Goal: Transaction & Acquisition: Purchase product/service

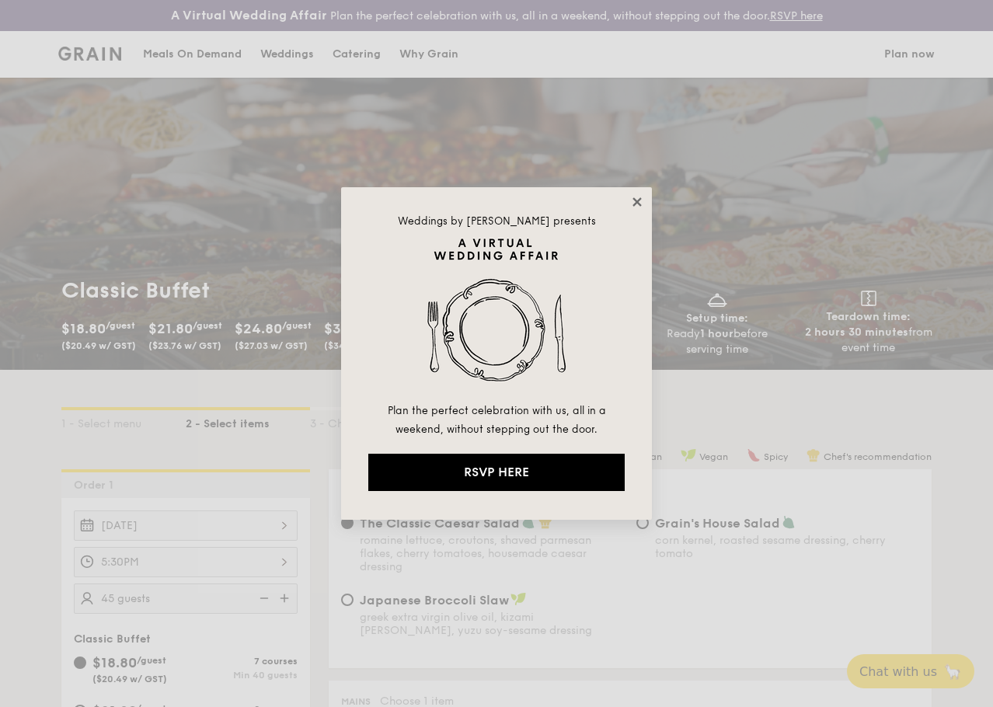
click at [641, 197] on icon at bounding box center [637, 202] width 14 height 14
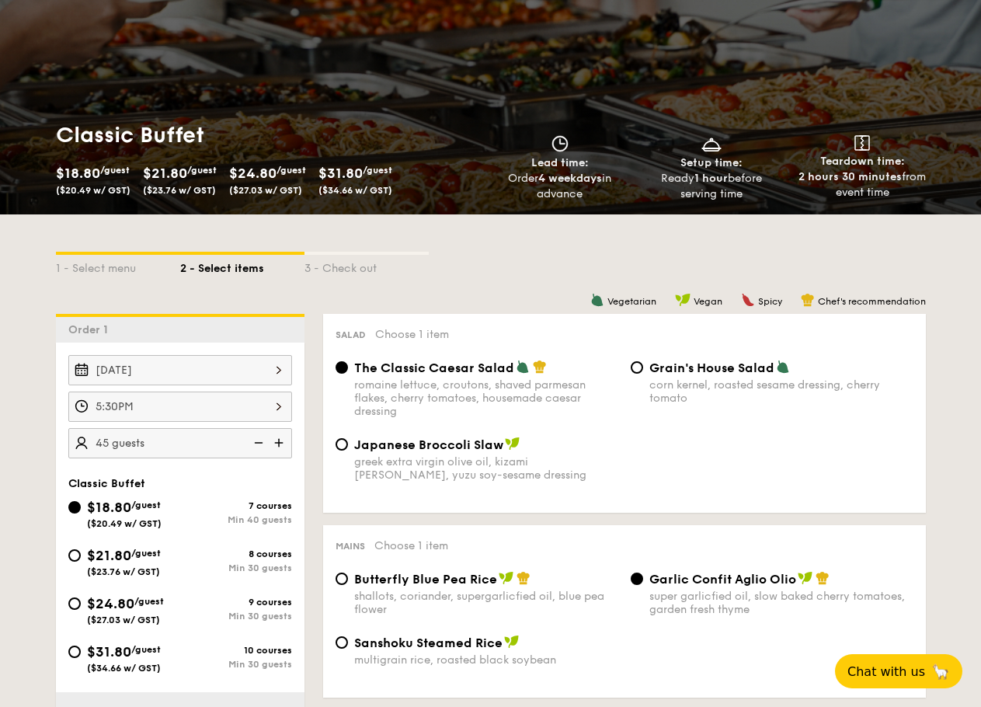
scroll to position [233, 0]
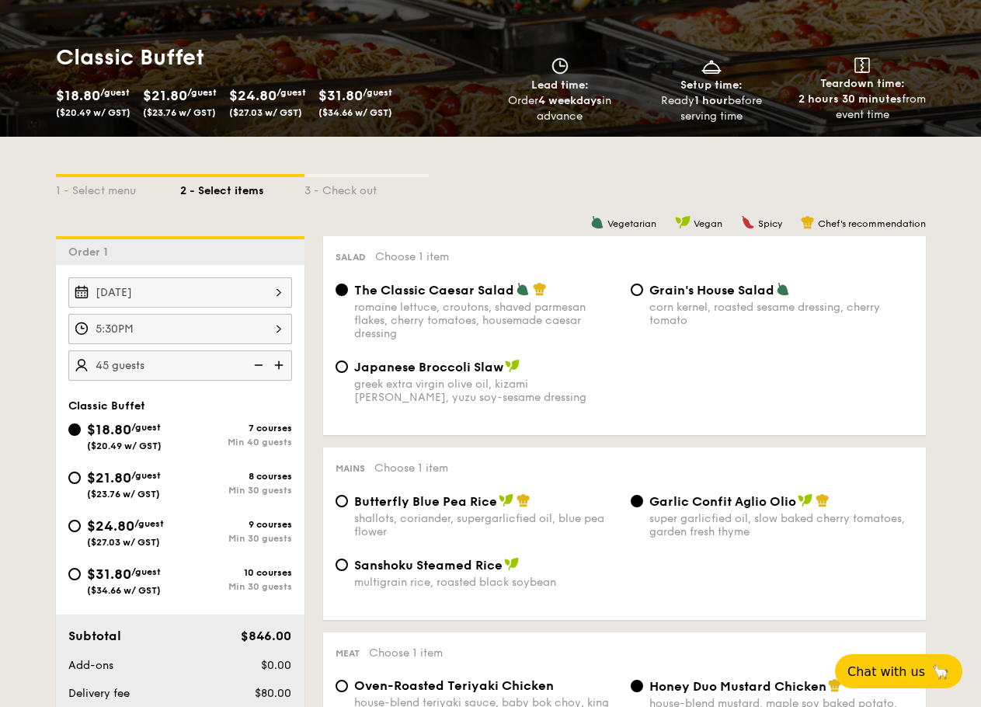
click at [117, 486] on span "$21.80" at bounding box center [109, 477] width 44 height 17
click at [81, 484] on input "$21.80 /guest ($23.76 w/ GST) 8 courses Min 30 guests" at bounding box center [74, 478] width 12 height 12
radio input "true"
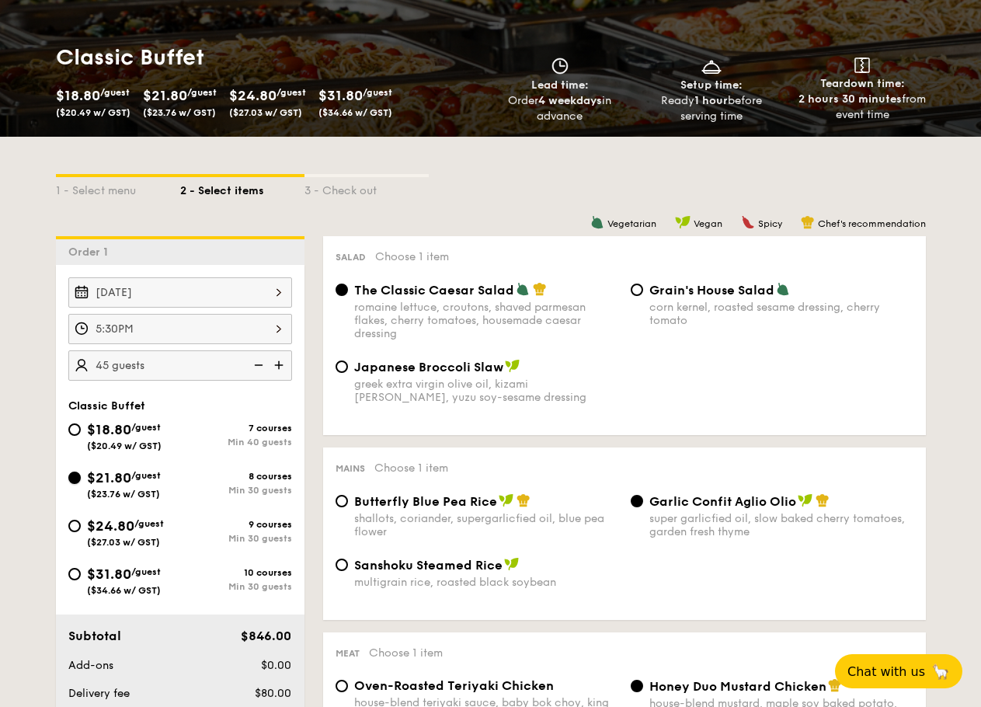
radio input "true"
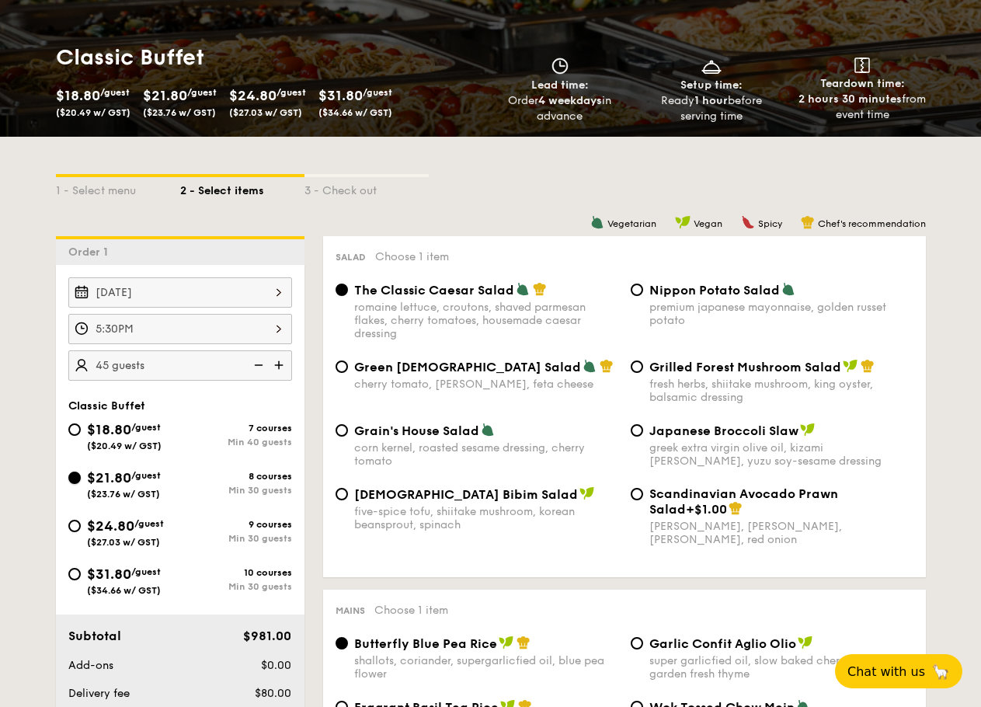
scroll to position [311, 0]
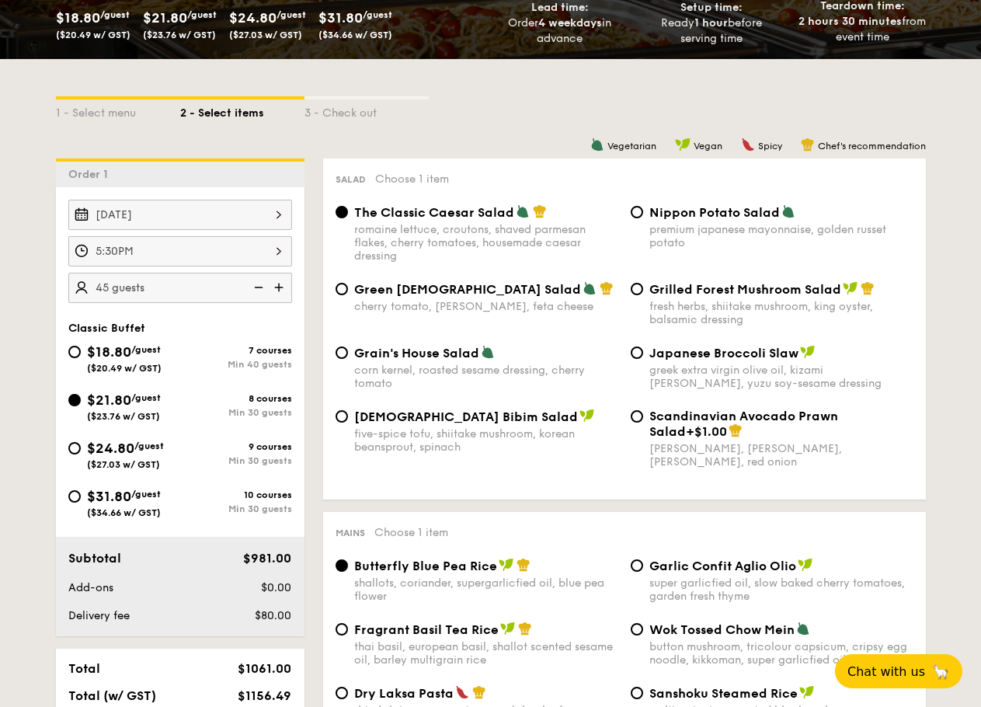
click at [143, 374] on span "($20.49 w/ GST)" at bounding box center [124, 368] width 75 height 11
click at [81, 358] on input "$18.80 /guest ($20.49 w/ GST) 7 courses Min 40 guests" at bounding box center [74, 352] width 12 height 12
radio input "true"
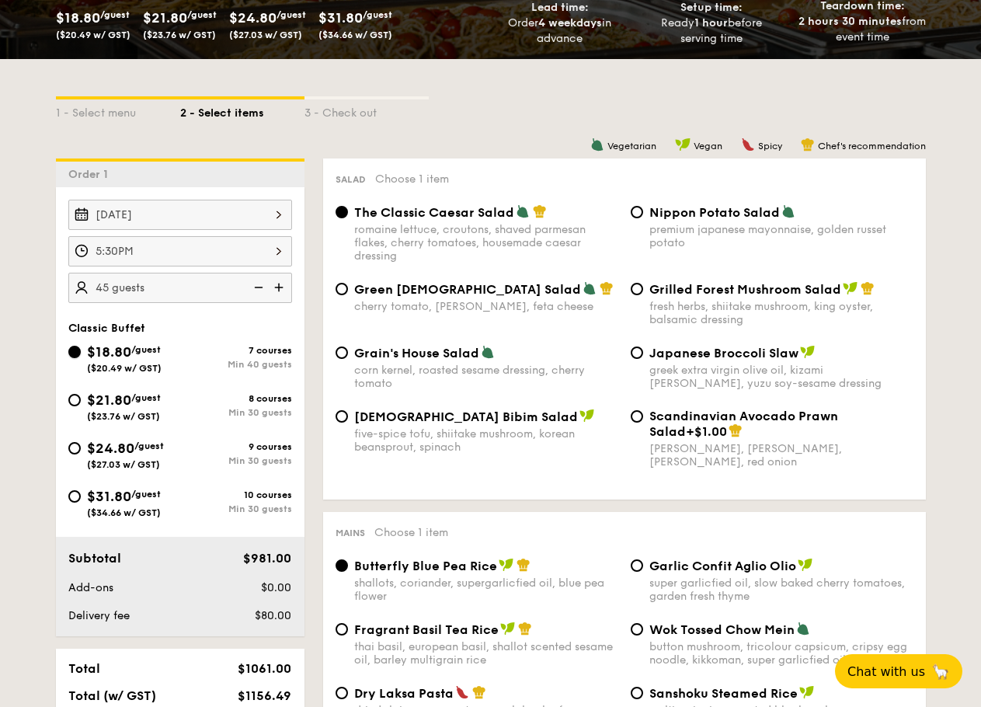
radio input "true"
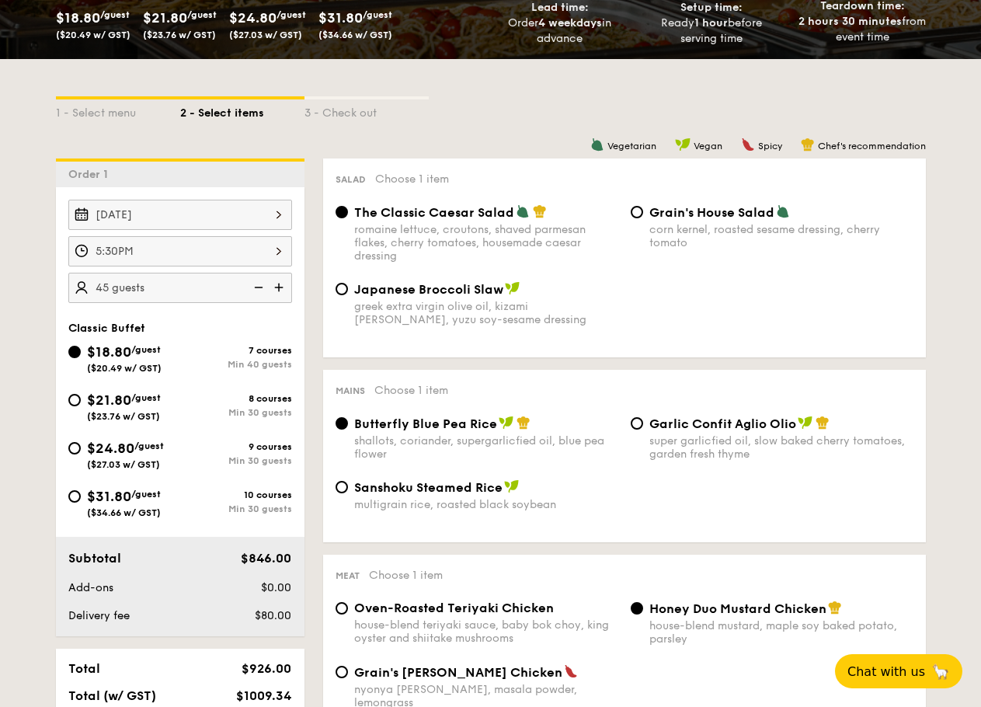
click at [165, 228] on div "[DATE]" at bounding box center [180, 215] width 224 height 30
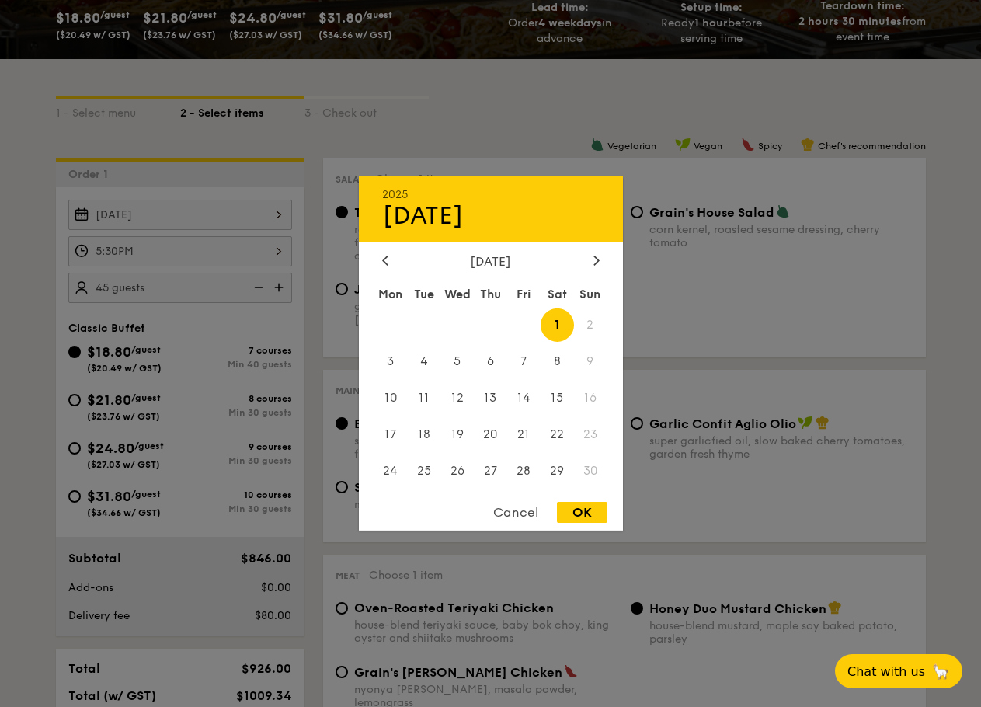
click at [165, 228] on div at bounding box center [490, 353] width 981 height 707
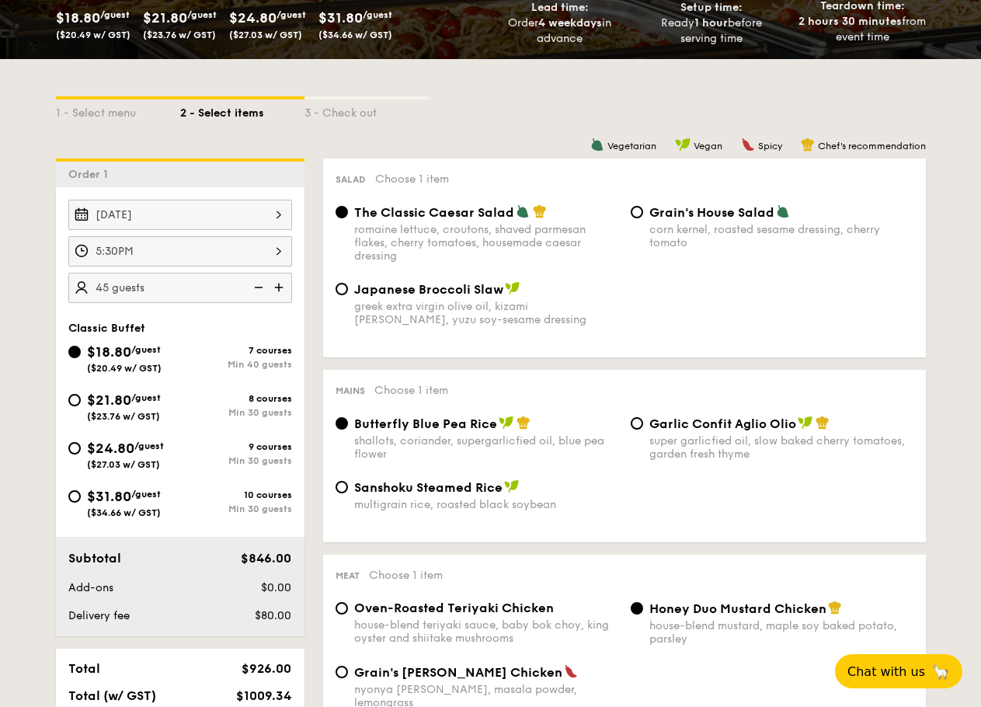
click at [276, 265] on div "5:30PM" at bounding box center [180, 251] width 224 height 30
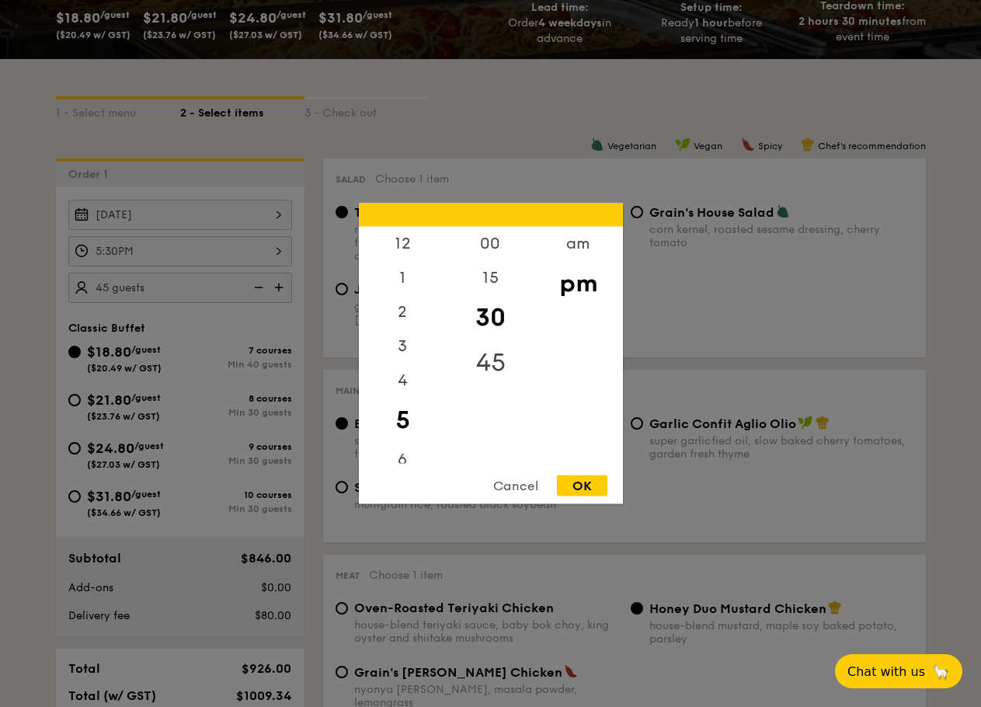
click at [493, 365] on div "45" at bounding box center [491, 362] width 88 height 45
click at [591, 489] on div "OK" at bounding box center [582, 485] width 50 height 21
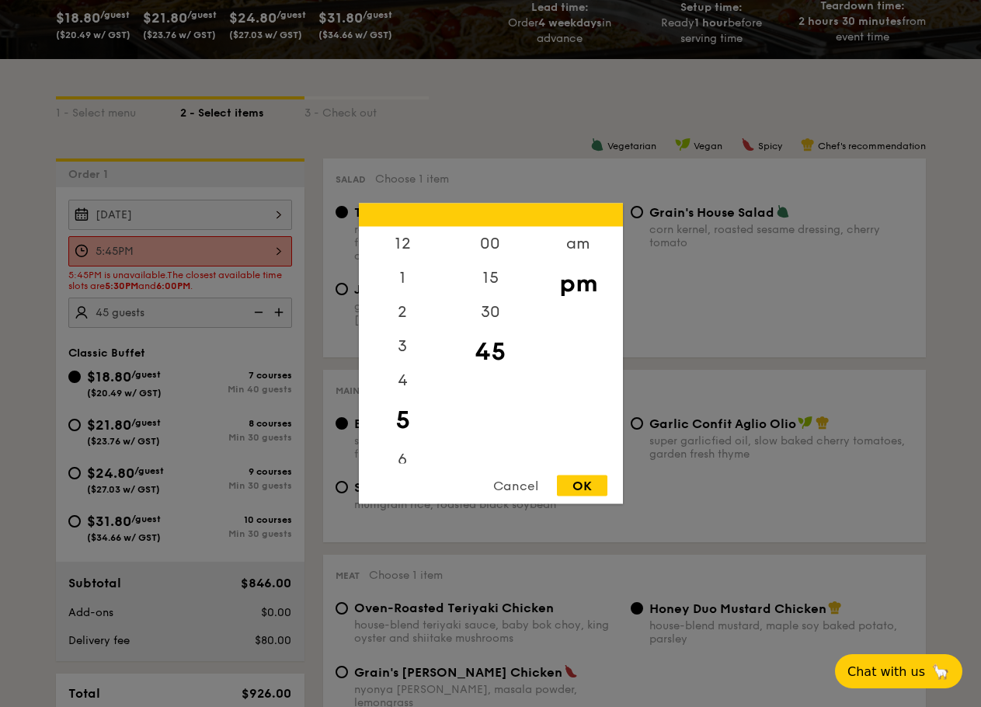
click at [261, 259] on div "5:45PM 12 1 2 3 4 5 6 7 8 9 10 11 00 15 30 45 am pm Cancel OK" at bounding box center [180, 251] width 224 height 30
click at [488, 312] on div "30" at bounding box center [491, 317] width 88 height 45
click at [583, 486] on div "OK" at bounding box center [582, 485] width 50 height 21
type input "5:30PM"
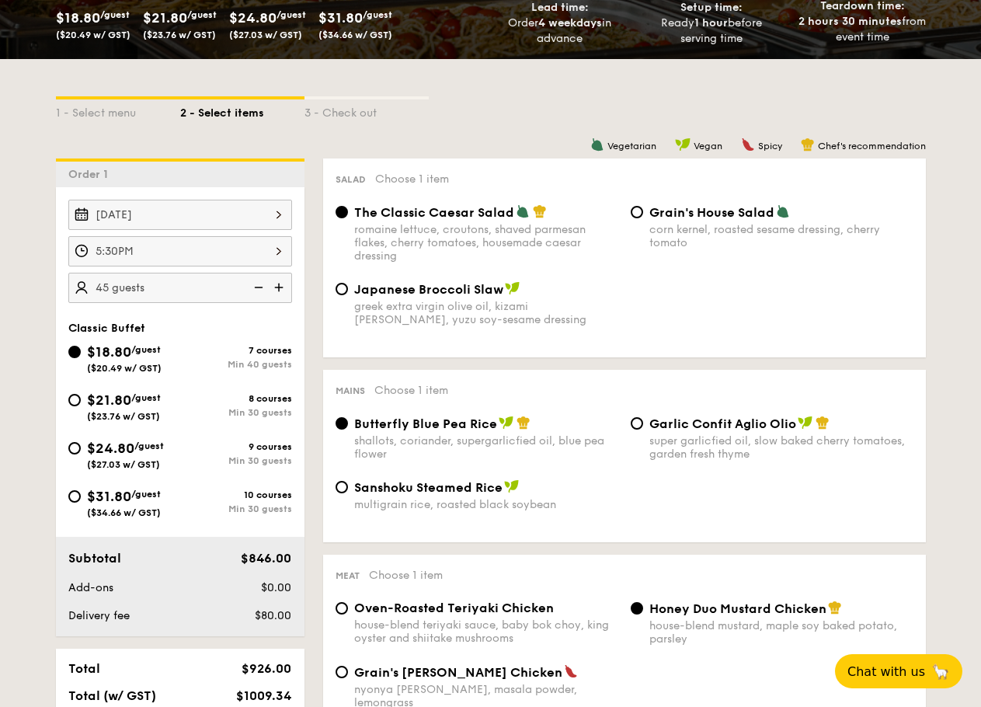
click at [284, 302] on img at bounding box center [280, 288] width 23 height 30
type input "50 guests"
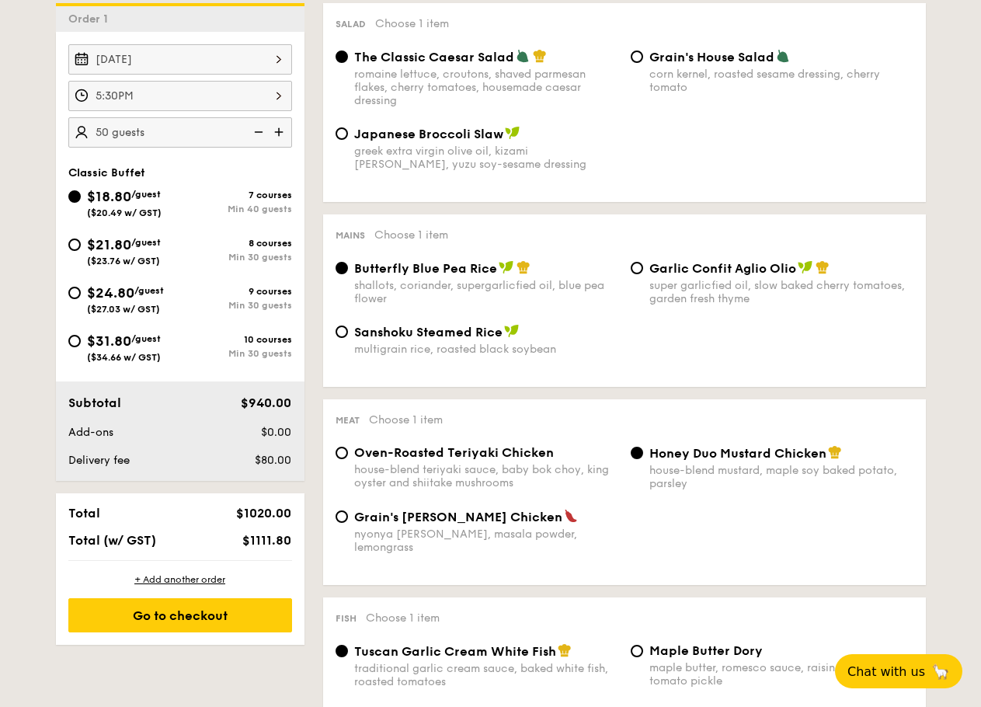
scroll to position [544, 0]
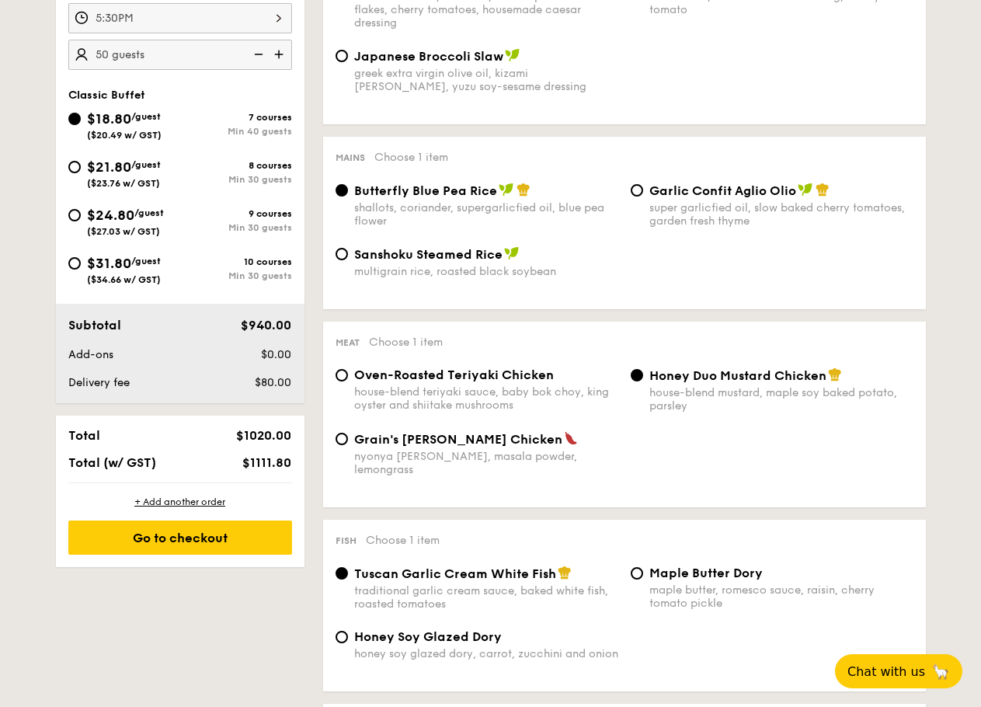
click at [721, 217] on div "super garlicfied oil, slow baked cherry tomatoes, garden fresh thyme" at bounding box center [782, 214] width 264 height 26
click at [643, 197] on input "Garlic Confit Aglio Olio super garlicfied oil, slow baked cherry tomatoes, gard…" at bounding box center [637, 190] width 12 height 12
radio input "true"
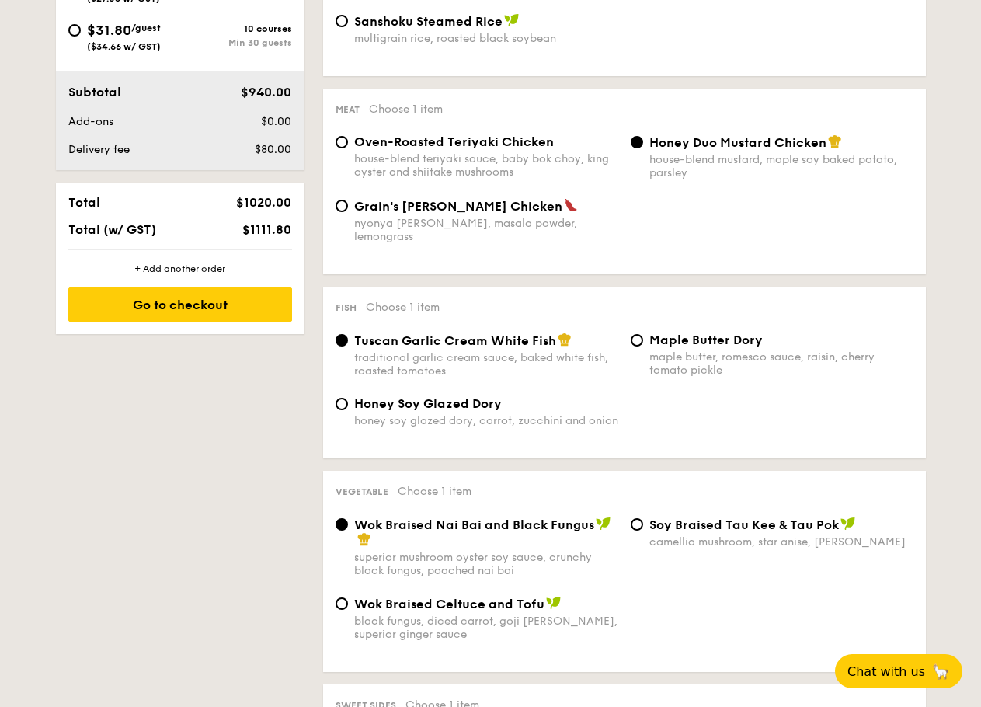
scroll to position [855, 0]
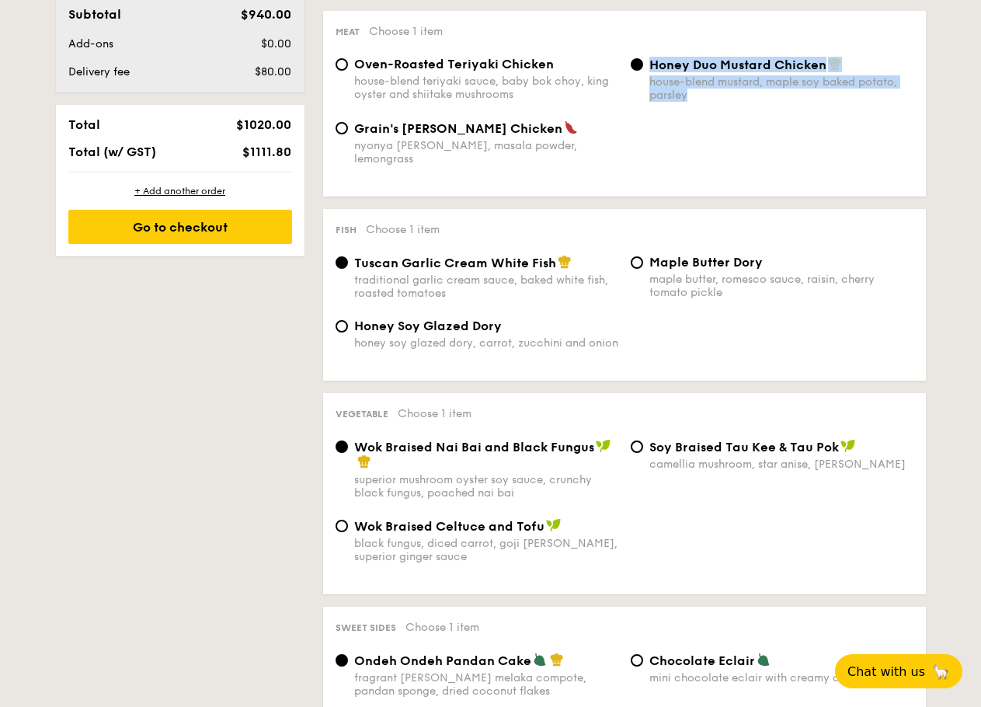
drag, startPoint x: 705, startPoint y: 110, endPoint x: 646, endPoint y: 73, distance: 68.8
click at [646, 73] on div "Honey Duo Mustard Chicken house-blend mustard, maple soy baked potato, parsley" at bounding box center [772, 79] width 295 height 45
copy div "Honey Duo Mustard Chicken house-blend mustard, maple soy baked potato, parsley"
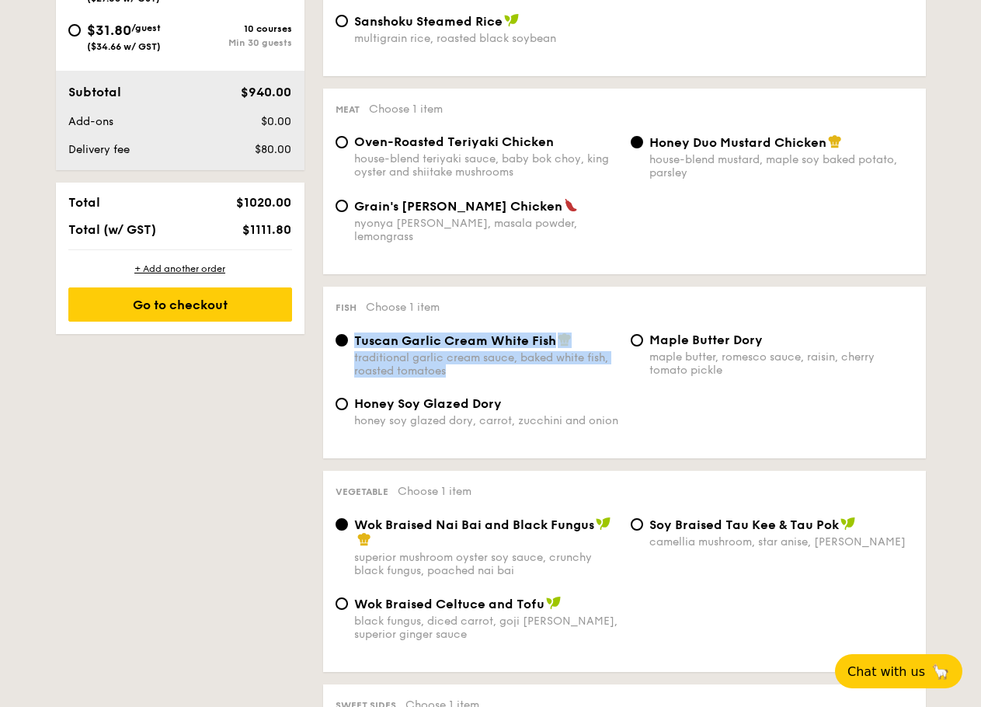
drag, startPoint x: 391, startPoint y: 349, endPoint x: 353, endPoint y: 341, distance: 38.1
click at [353, 341] on div "Tuscan Garlic Cream White Fish traditional garlic cream sauce, baked white fish…" at bounding box center [624, 365] width 590 height 64
copy div "Tuscan Garlic Cream White Fish traditional garlic cream sauce, baked white fish…"
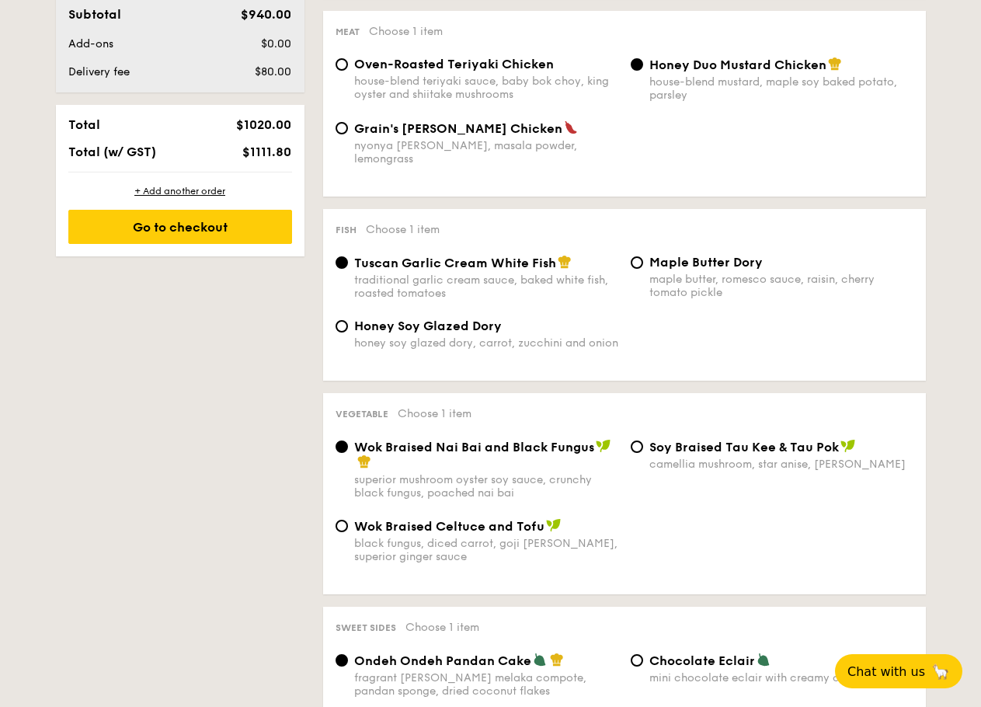
click at [256, 426] on div "1 - Select menu 2 - Select items 3 - Check out Order 1 [DATE] 5:30PM 50 guests …" at bounding box center [491, 491] width 895 height 1952
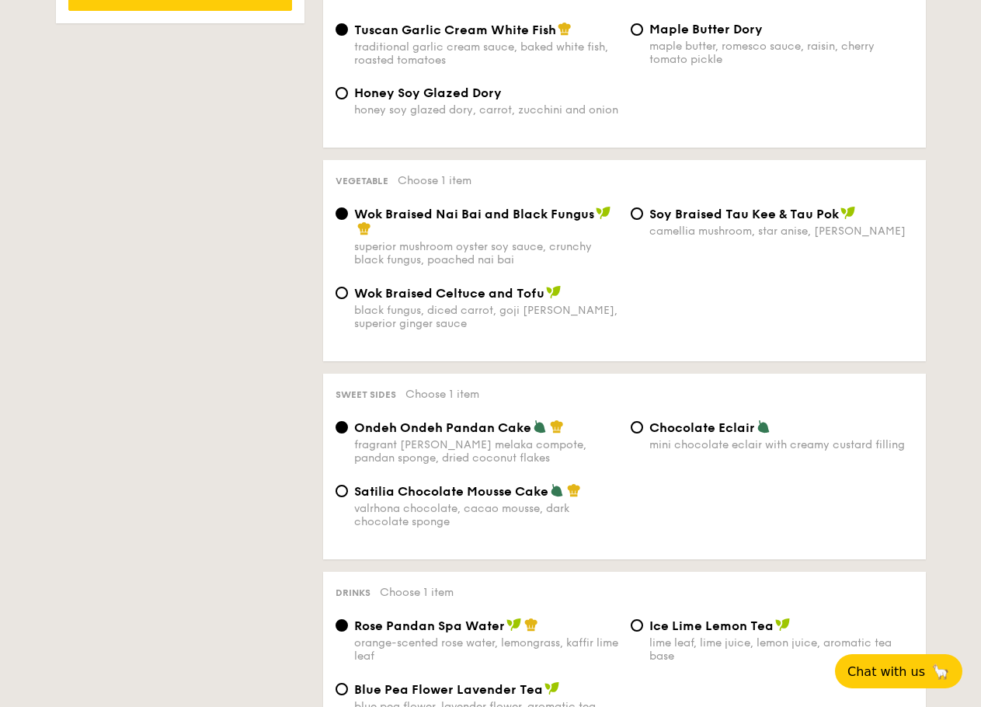
scroll to position [1165, 0]
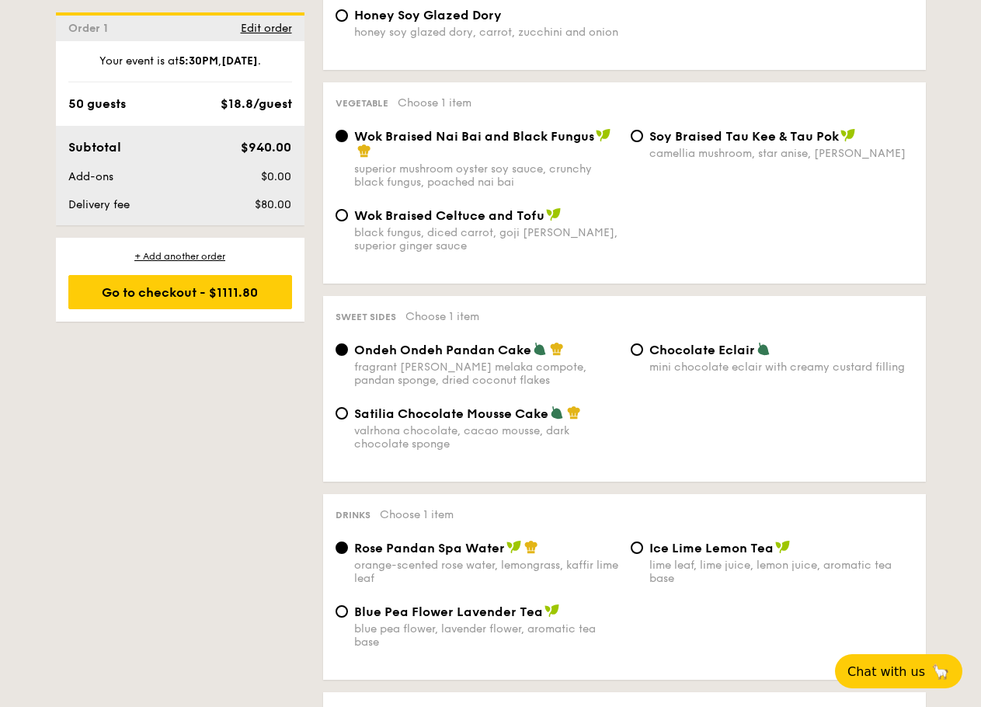
click at [459, 417] on span "Satilia Chocolate Mousse Cake" at bounding box center [451, 413] width 194 height 15
click at [348, 417] on input "Satilia Chocolate Mousse Cake valrhona chocolate, cacao mousse, dark chocolate …" at bounding box center [342, 413] width 12 height 12
radio input "true"
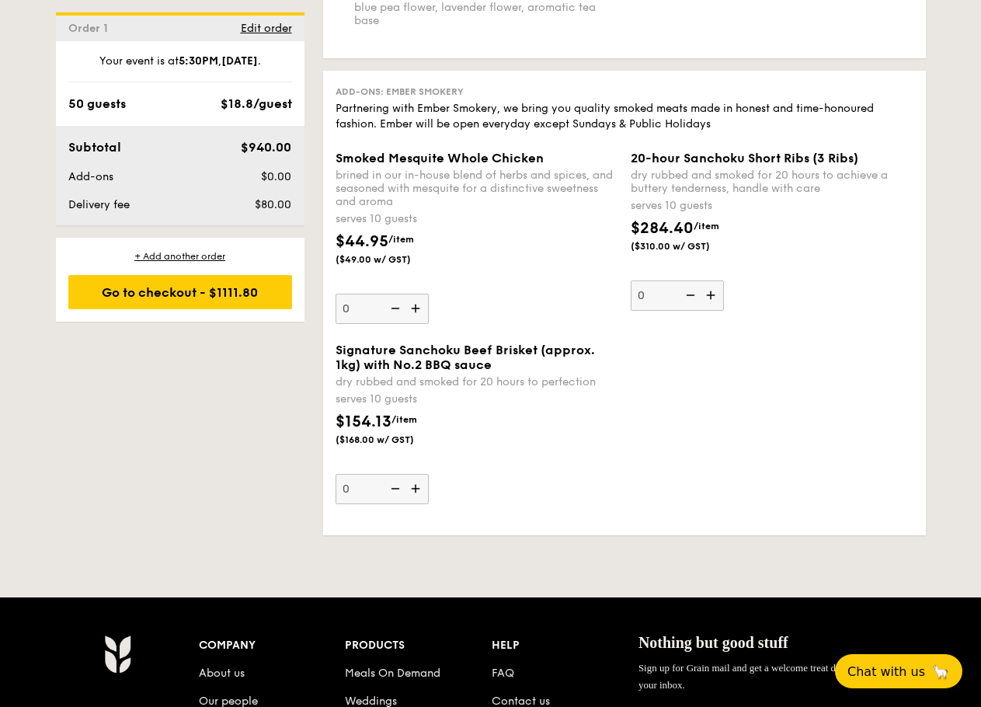
scroll to position [1709, 0]
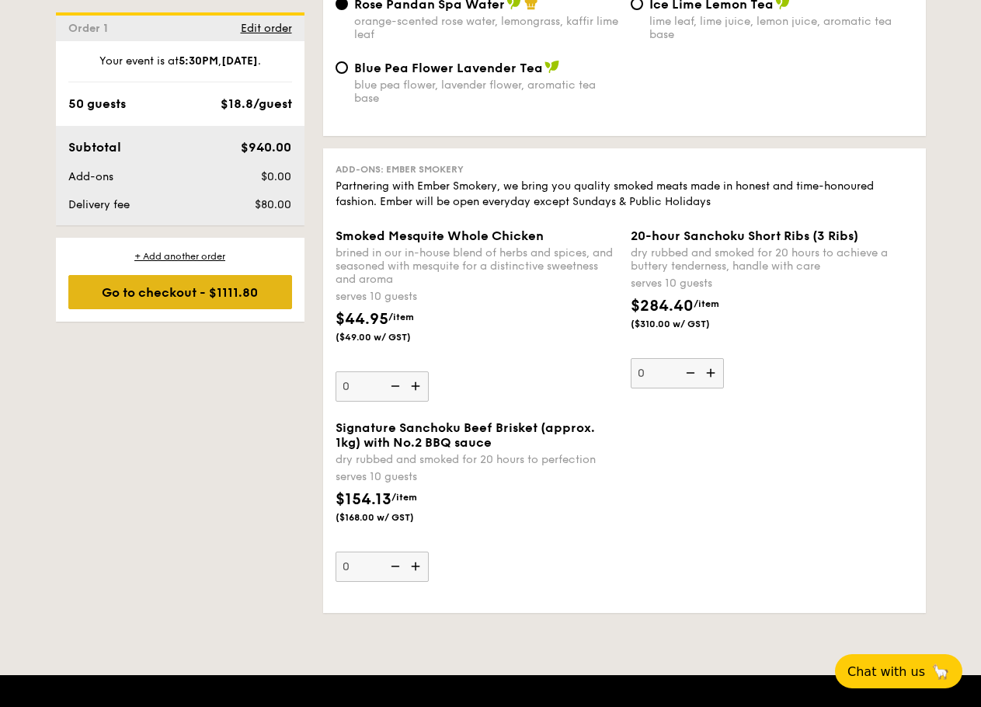
click at [213, 277] on div "Go to checkout - $1111.80" at bounding box center [180, 292] width 224 height 34
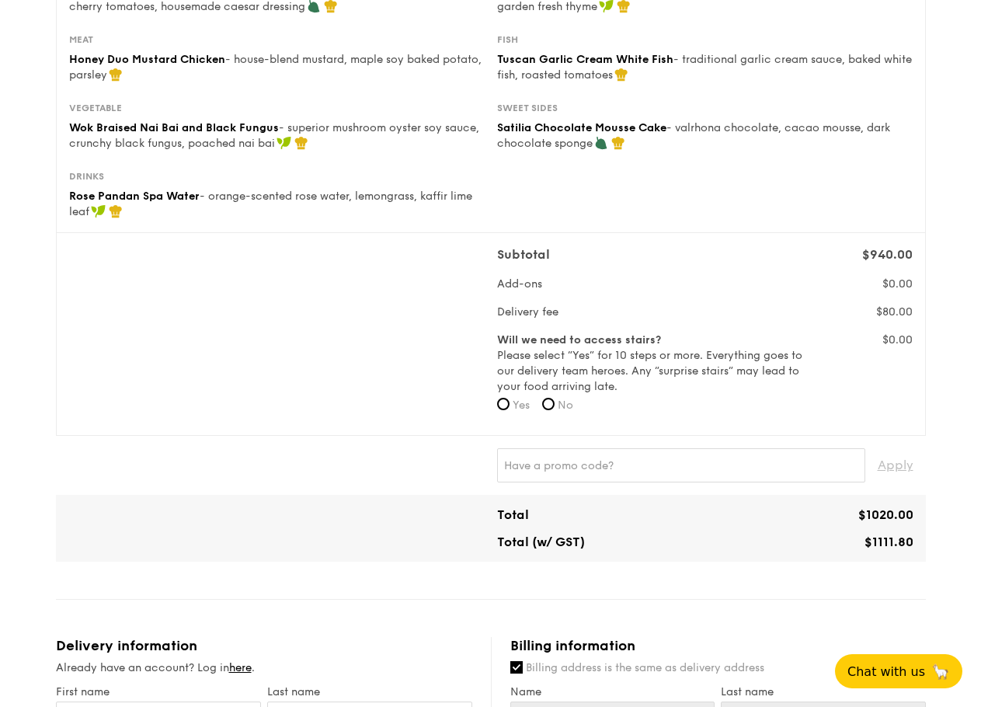
scroll to position [388, 0]
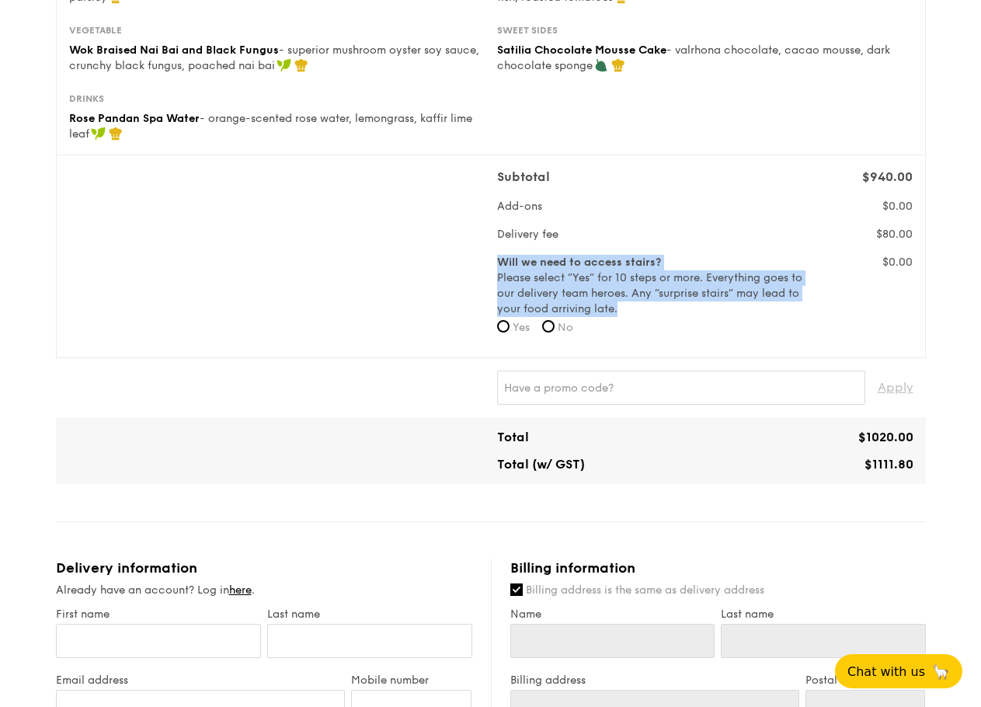
drag, startPoint x: 622, startPoint y: 326, endPoint x: 498, endPoint y: 274, distance: 134.0
click at [498, 274] on label "Will we need to access stairs? Please select “Yes” for 10 steps or more. Everyt…" at bounding box center [651, 286] width 308 height 62
copy label "Will we need to access stairs? Please select “Yes” for 10 steps or more. Everyt…"
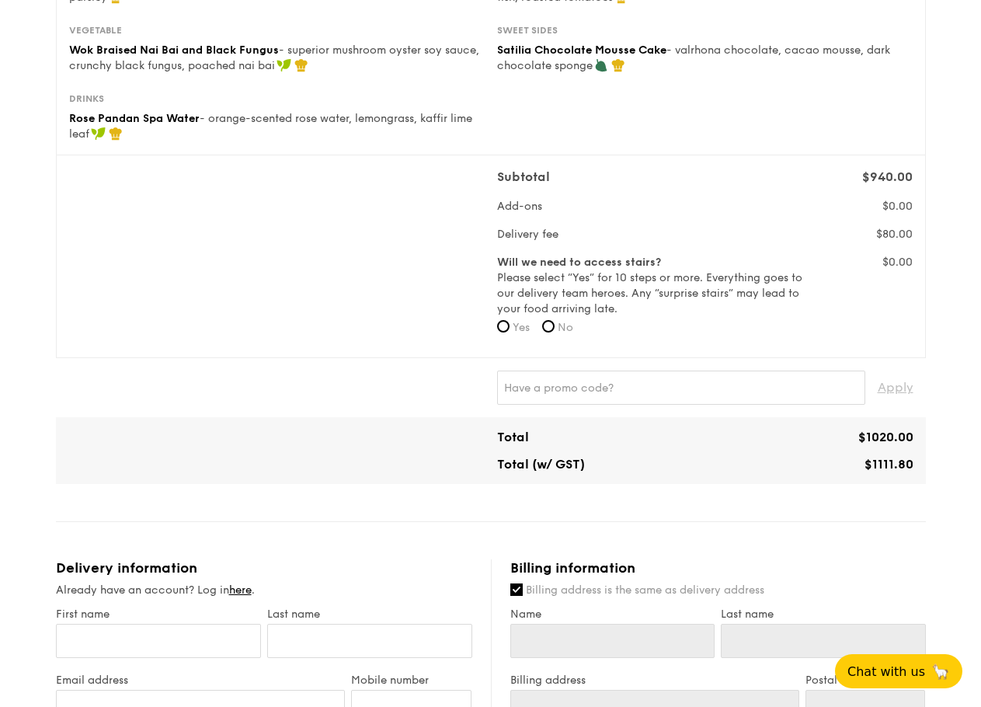
click at [558, 336] on label "No" at bounding box center [557, 328] width 31 height 16
click at [555, 333] on input "No" at bounding box center [548, 326] width 12 height 12
radio input "true"
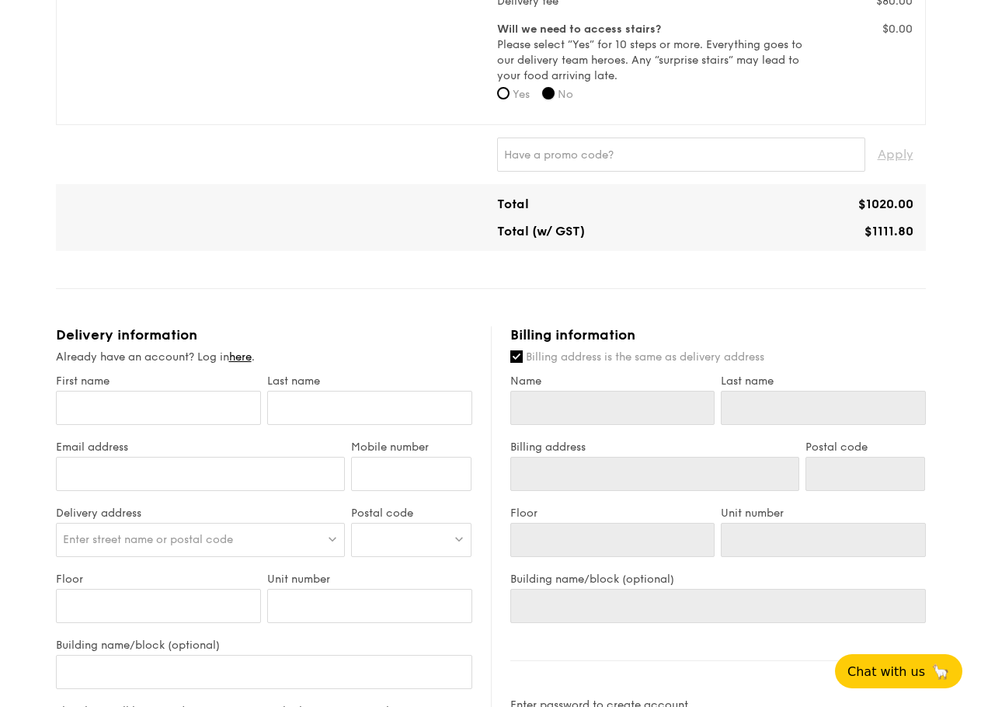
scroll to position [699, 0]
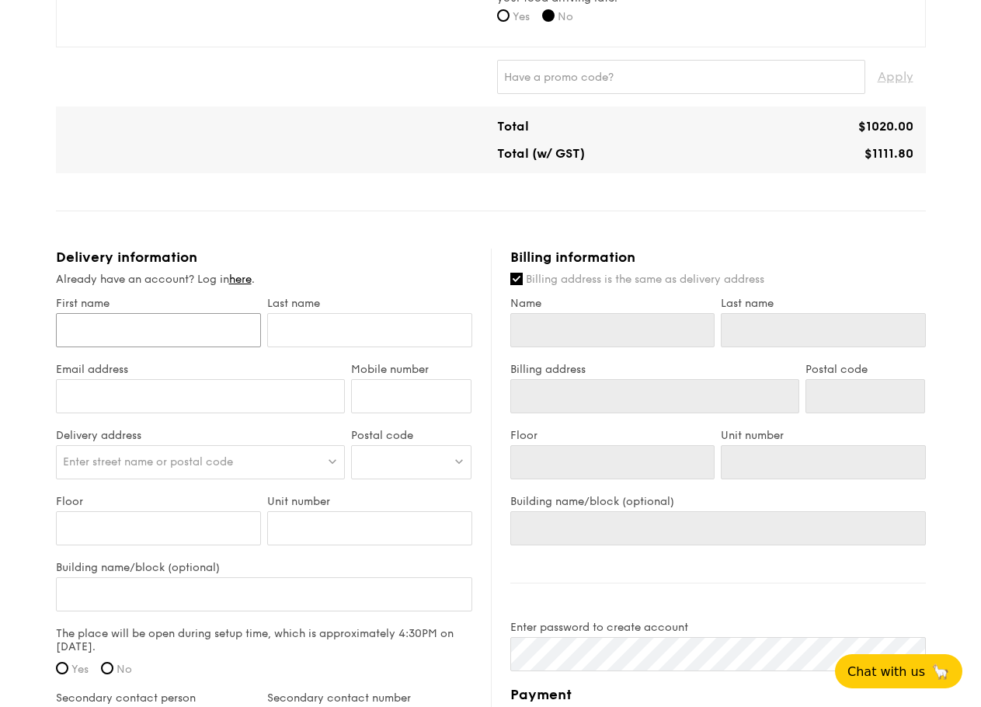
click at [160, 347] on input "First name" at bounding box center [158, 330] width 205 height 34
type input "L"
type input "Li"
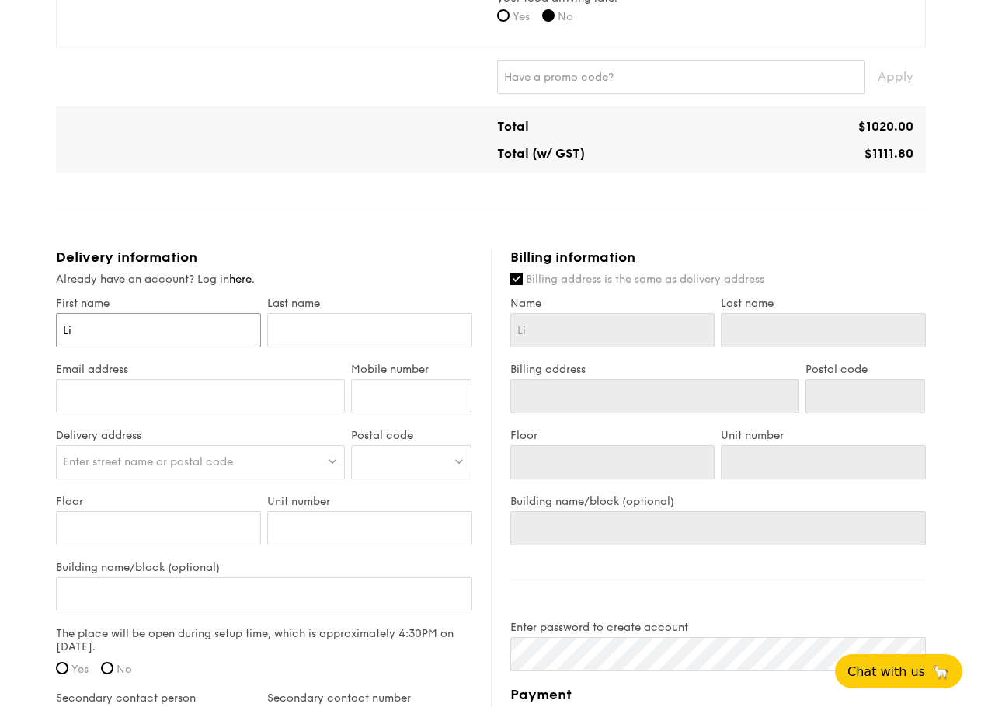
type input "Lim"
type input "J"
type input "Ji"
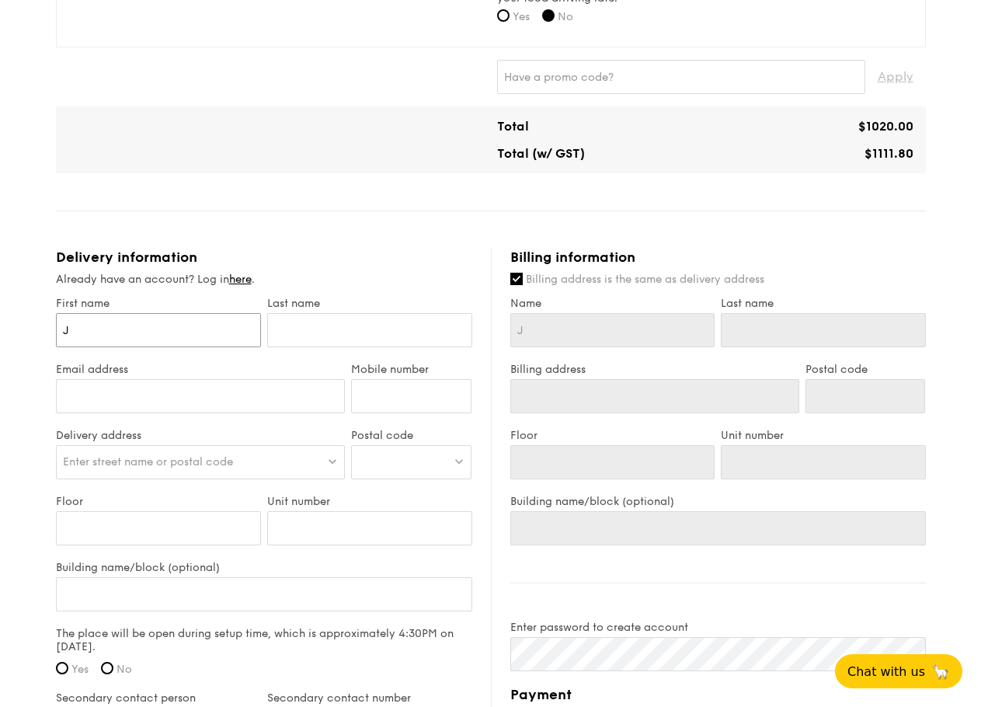
type input "Ji"
type input "[PERSON_NAME]"
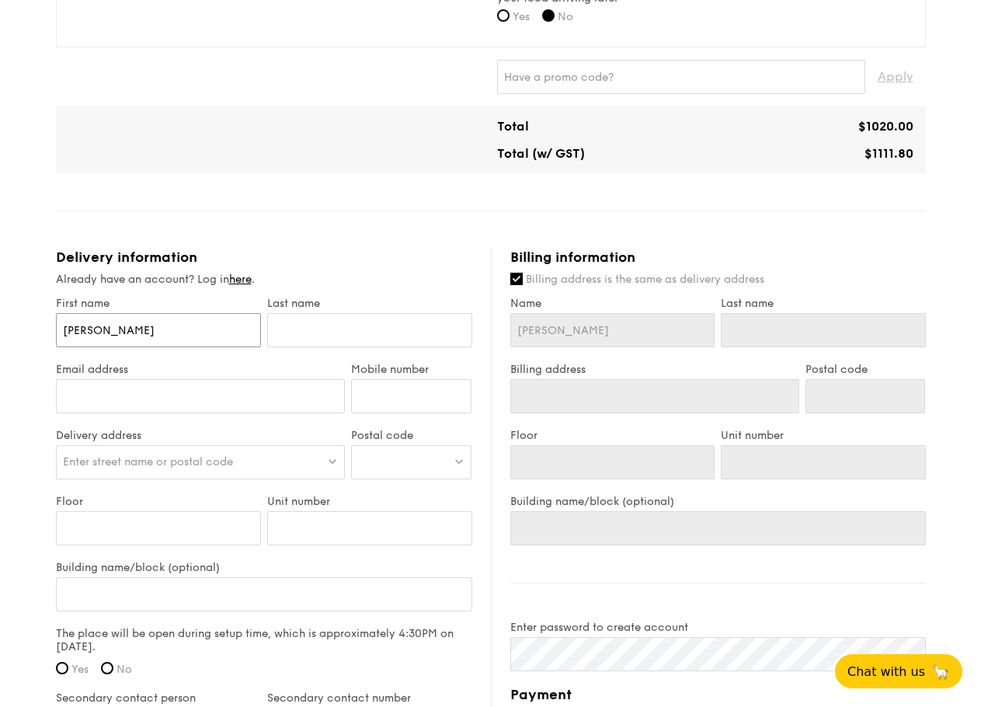
type input "[PERSON_NAME]"
type input "Jing We"
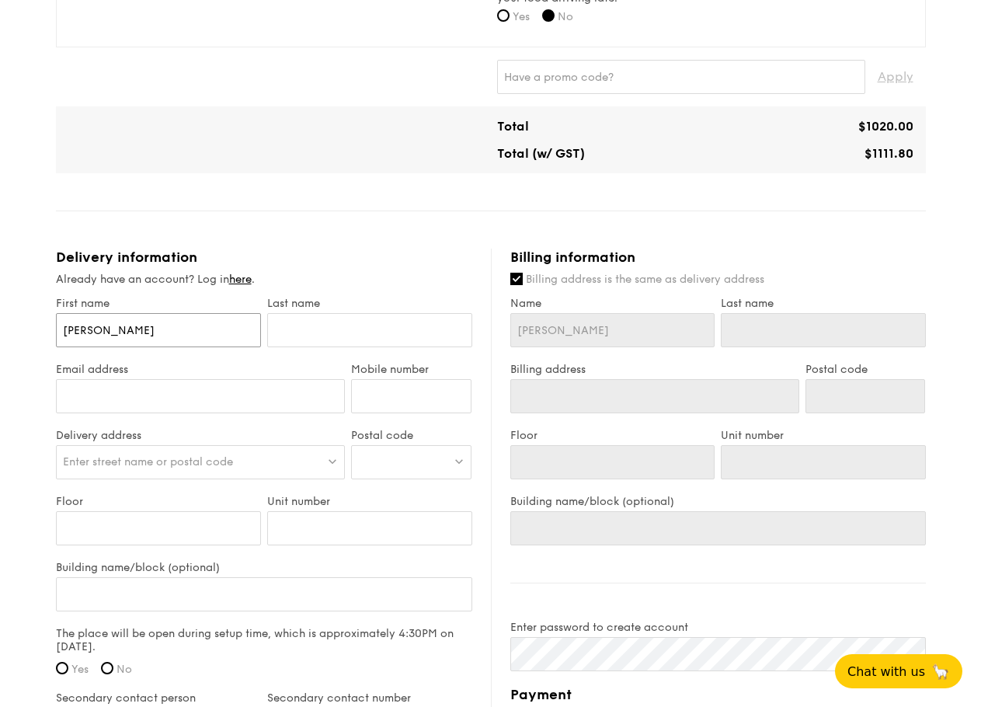
type input "Jing We"
type input "[PERSON_NAME]"
type input "L"
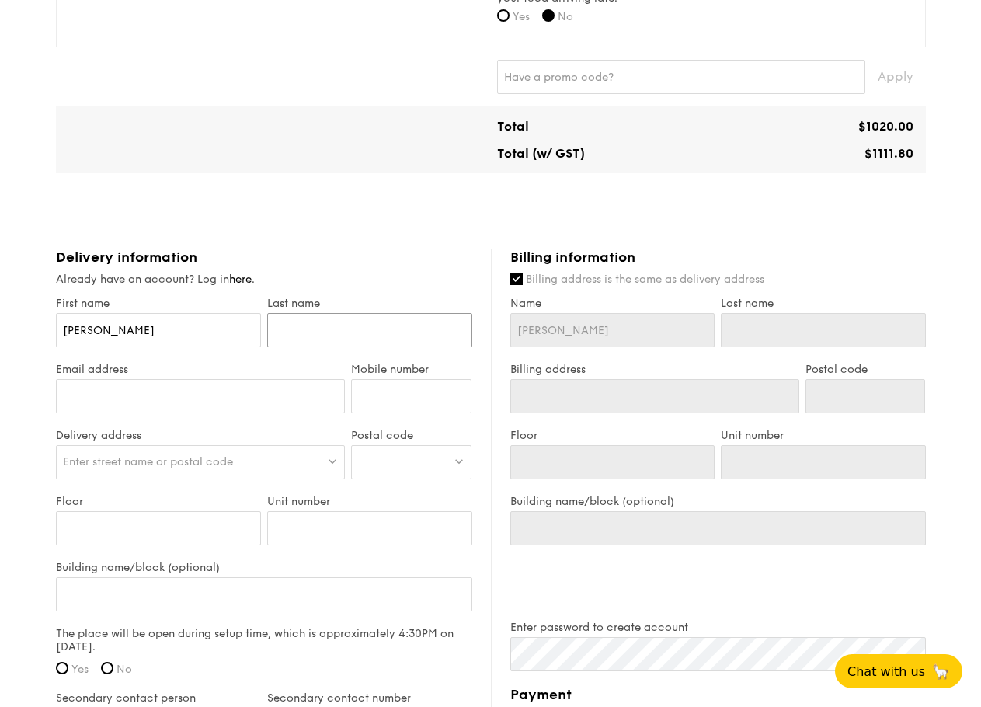
type input "L"
type input "Li"
type input "Lim"
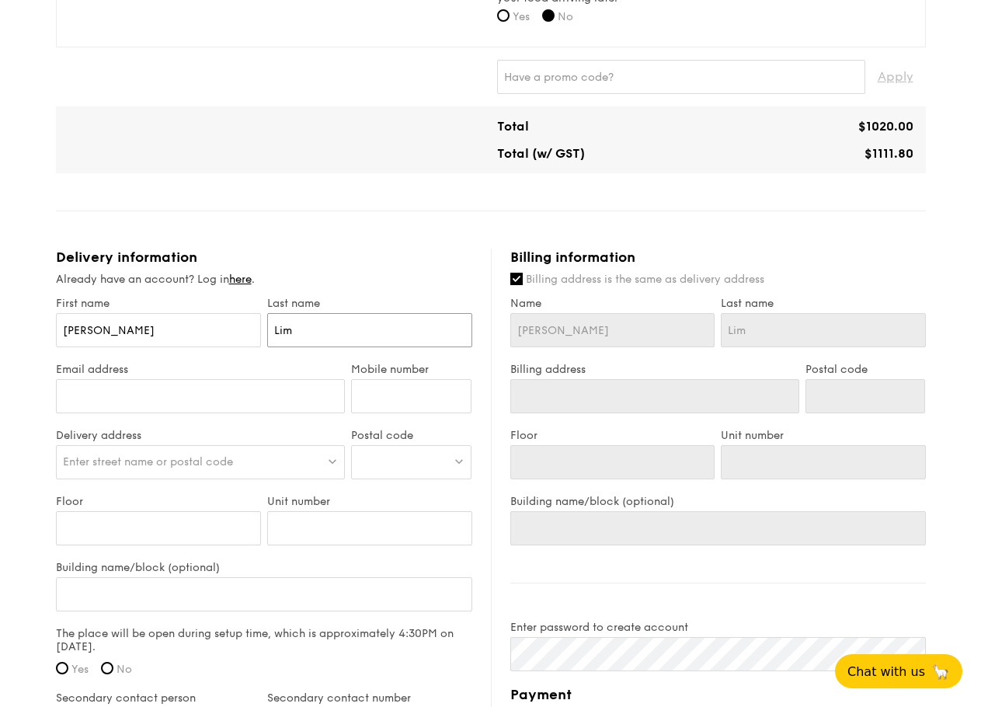
type input "Lim"
type input "[EMAIL_ADDRESS][DOMAIN_NAME]"
type input "98796851"
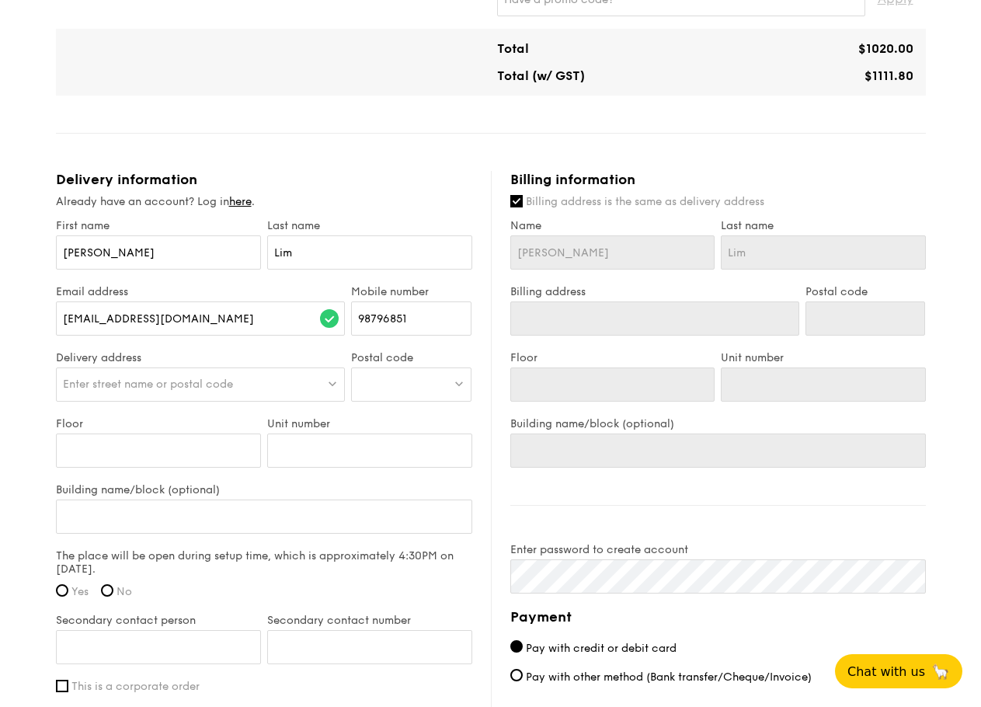
click at [194, 391] on span "Enter street name or postal code" at bounding box center [148, 384] width 170 height 13
click at [229, 394] on input "4 Kichener" at bounding box center [201, 385] width 288 height 34
paste input "tchener Link, Singapore 207228"
click at [226, 395] on input "4 Kitchener Link, Singapore 207228" at bounding box center [201, 385] width 288 height 34
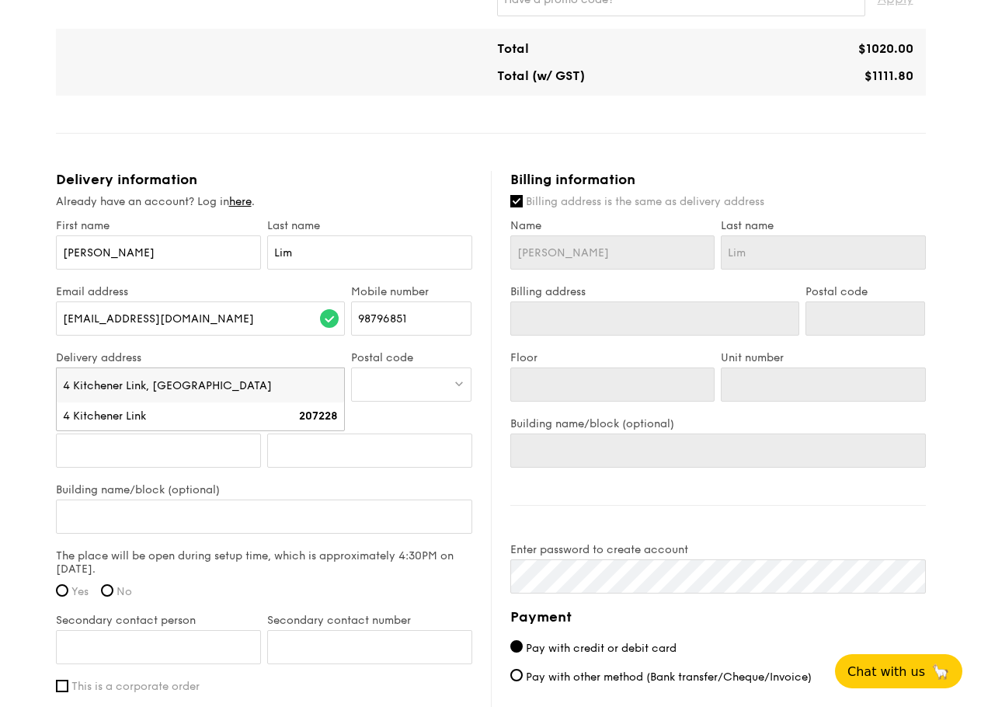
type input "4 Kitchener Link, [GEOGRAPHIC_DATA]"
click at [398, 402] on div at bounding box center [411, 384] width 120 height 34
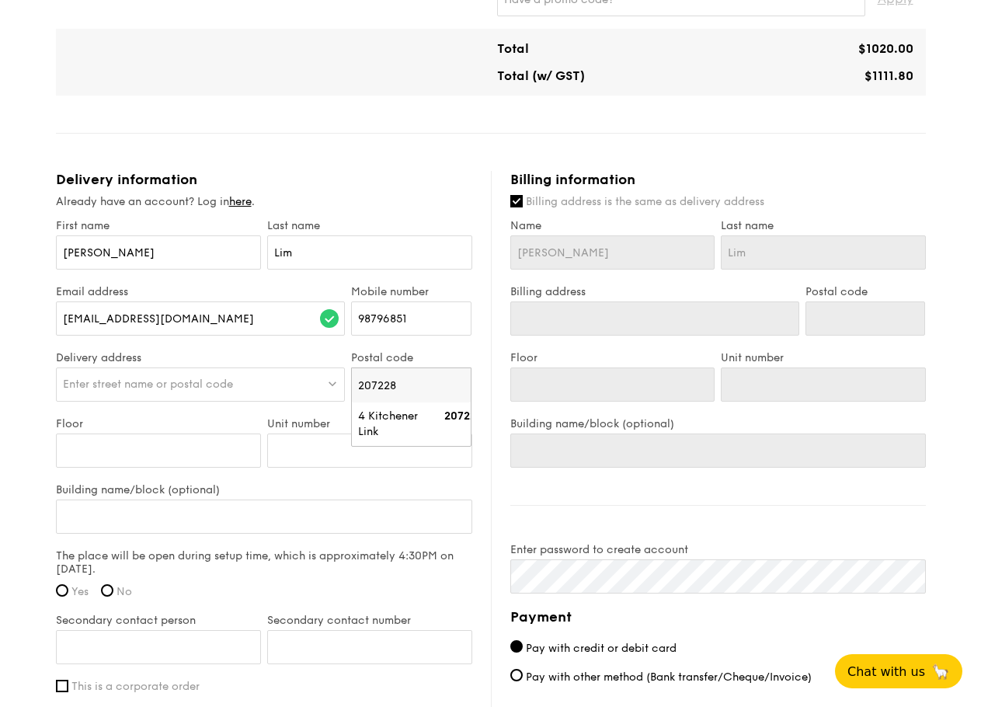
type input "207228"
click at [249, 391] on div "Enter street name or postal code" at bounding box center [201, 384] width 290 height 34
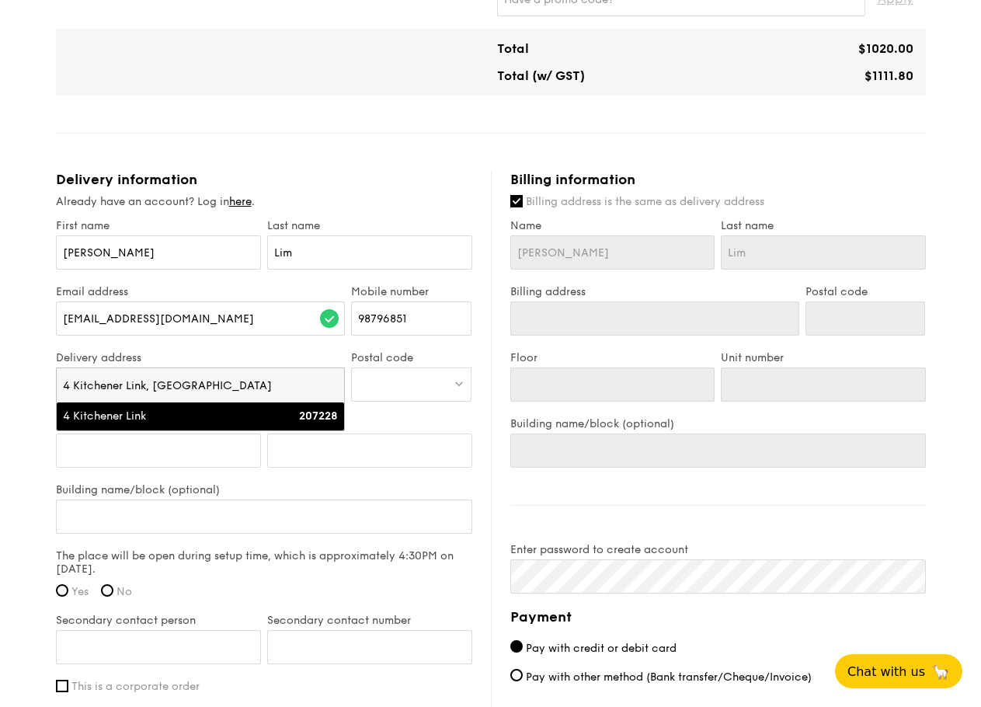
click at [221, 422] on div "4 Kitchener Link" at bounding box center [166, 417] width 207 height 16
type input "4 Kitchener Link"
type input "207228"
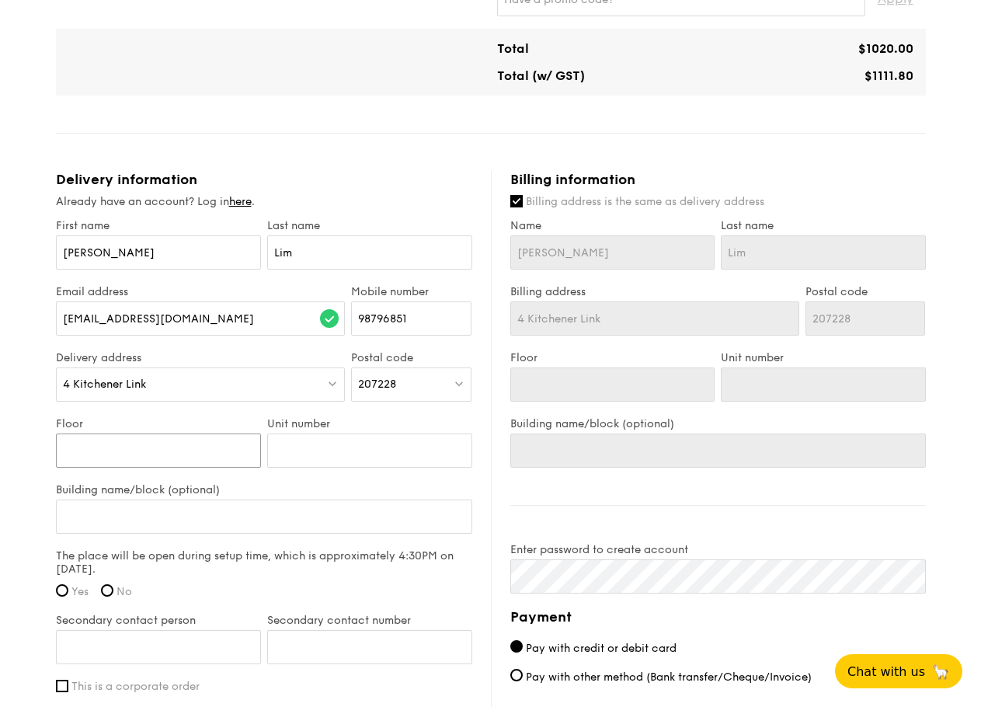
click at [167, 461] on input "Floor" at bounding box center [158, 451] width 205 height 34
type input "1"
click at [322, 465] on input "Unit number" at bounding box center [369, 451] width 205 height 34
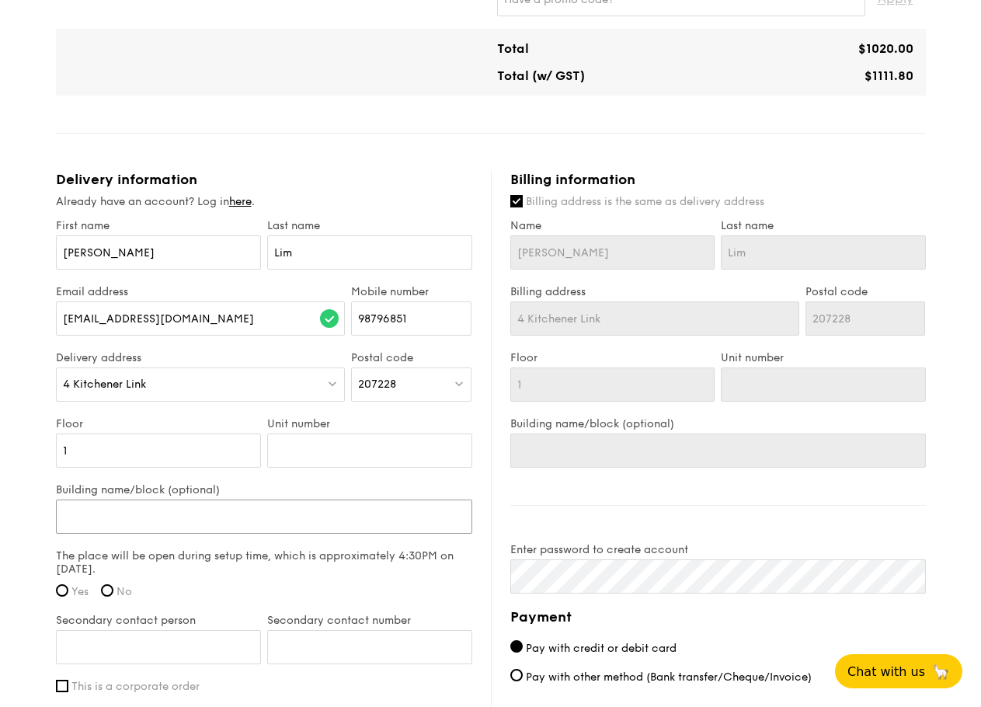
click at [219, 525] on input "Building name/block (optional)" at bounding box center [264, 517] width 416 height 34
type input "F"
type input "Fu"
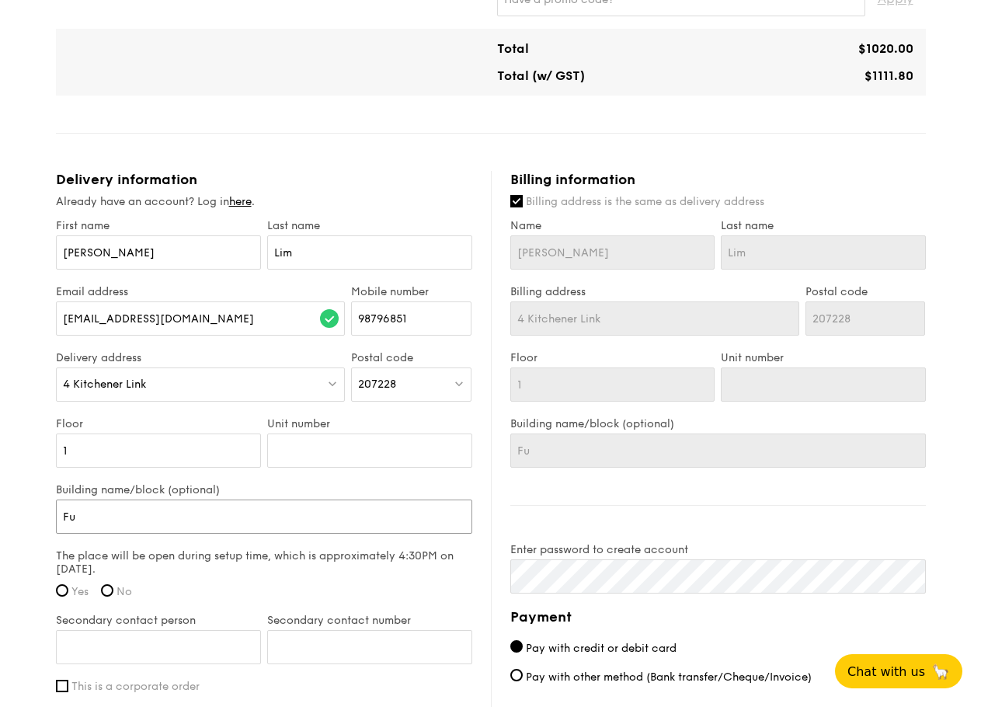
type input "Fun"
type input "Func"
type input "Funct"
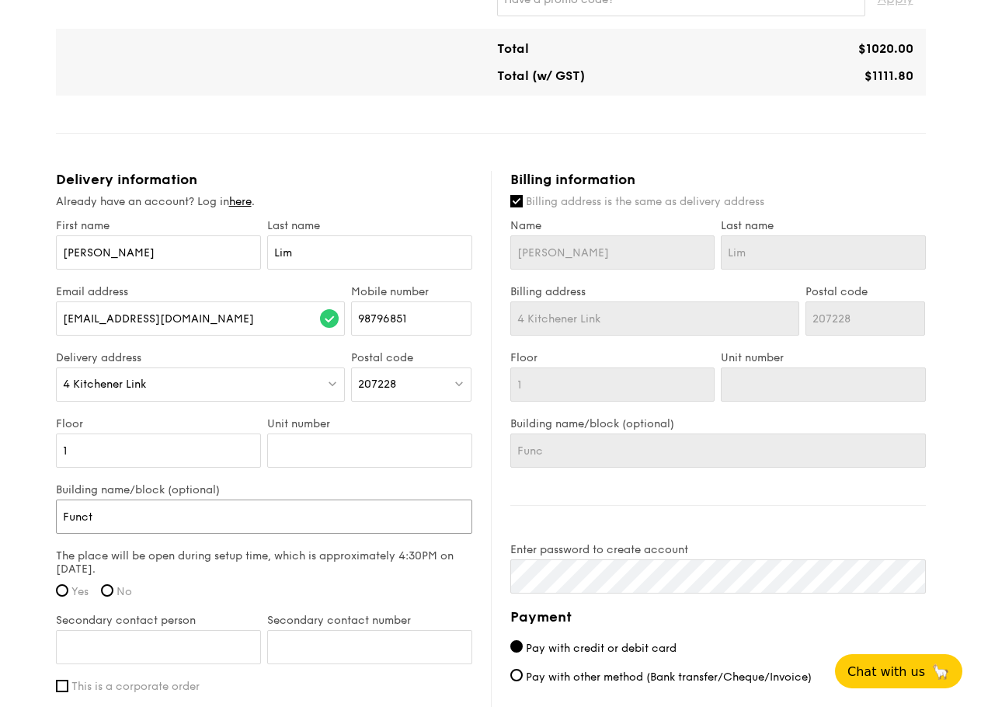
type input "Funct"
type input "Functi"
type input "Functio"
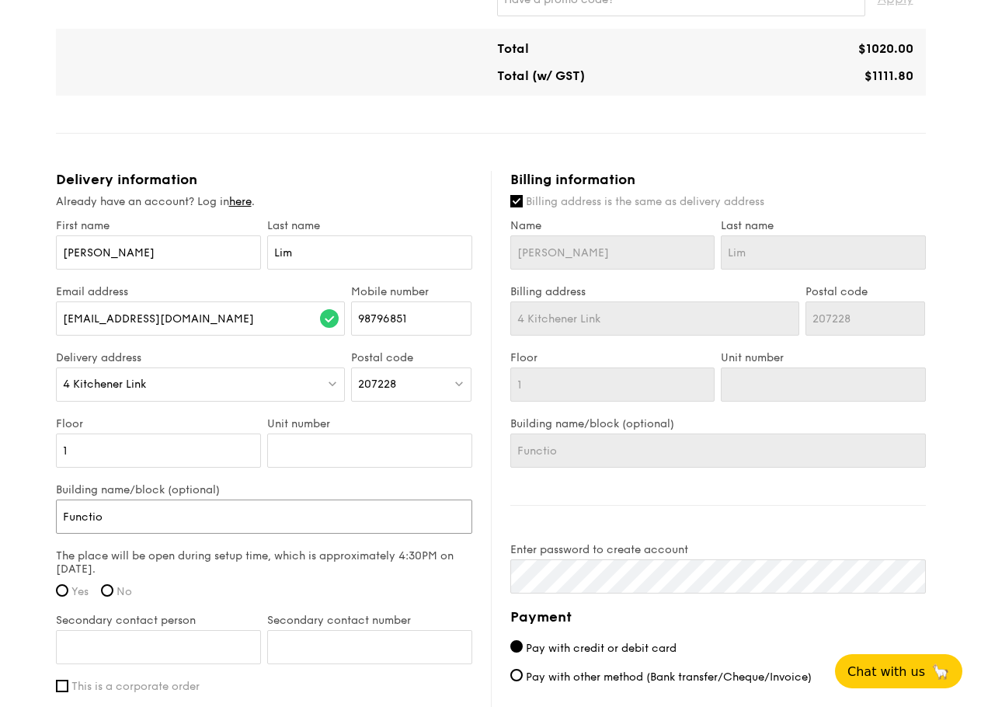
type input "Function"
type input "Function R"
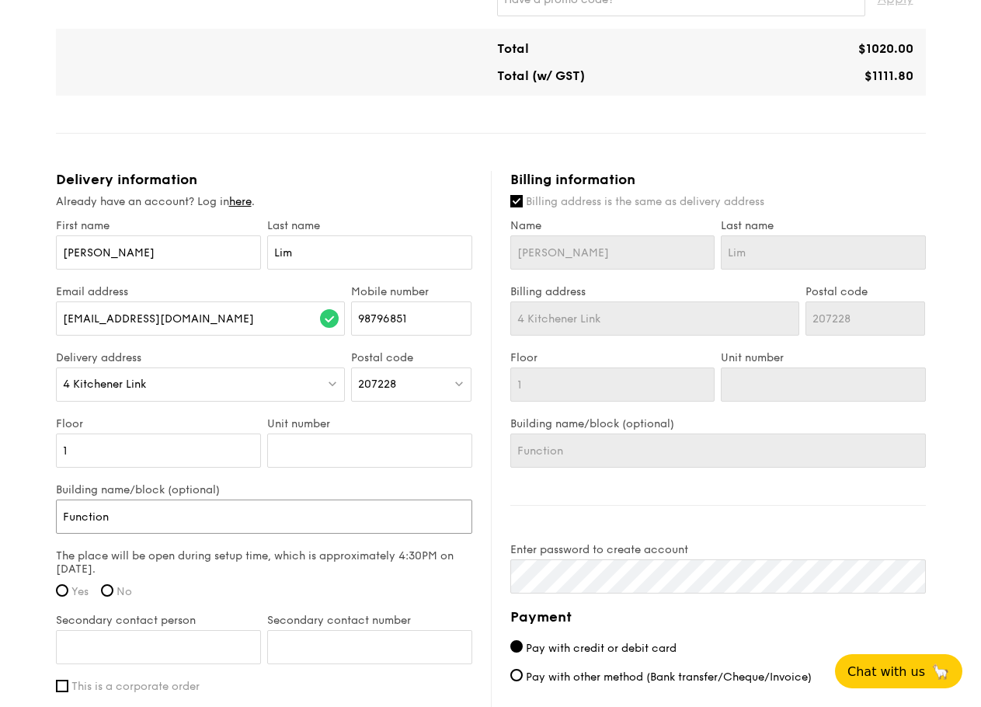
type input "Function R"
type input "Function Ro"
type input "Function Roo"
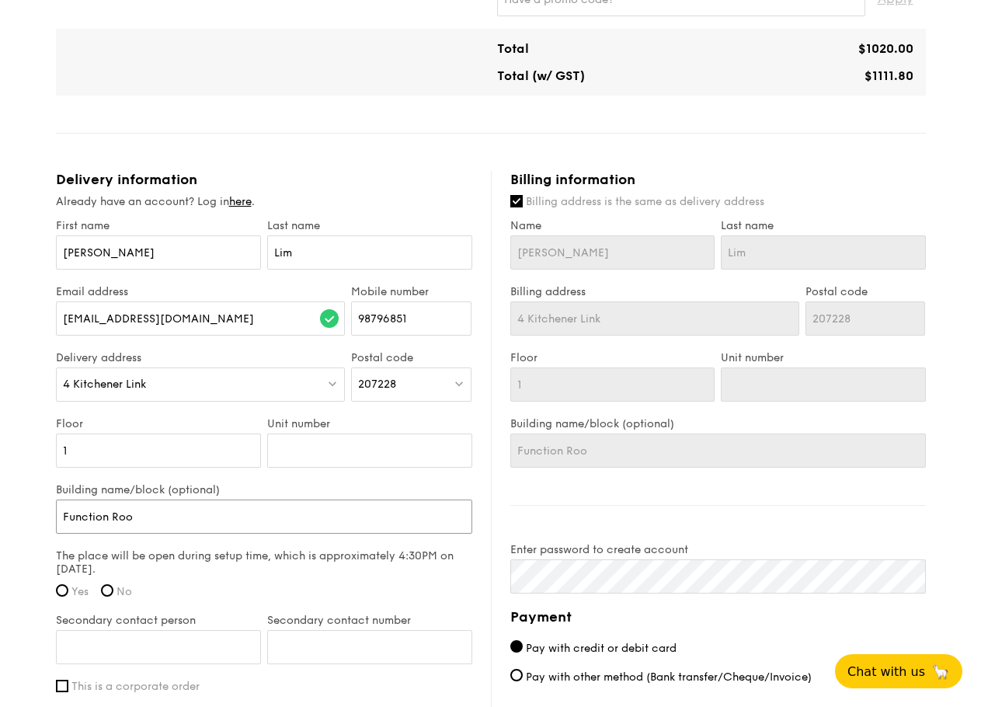
type input "Function Room"
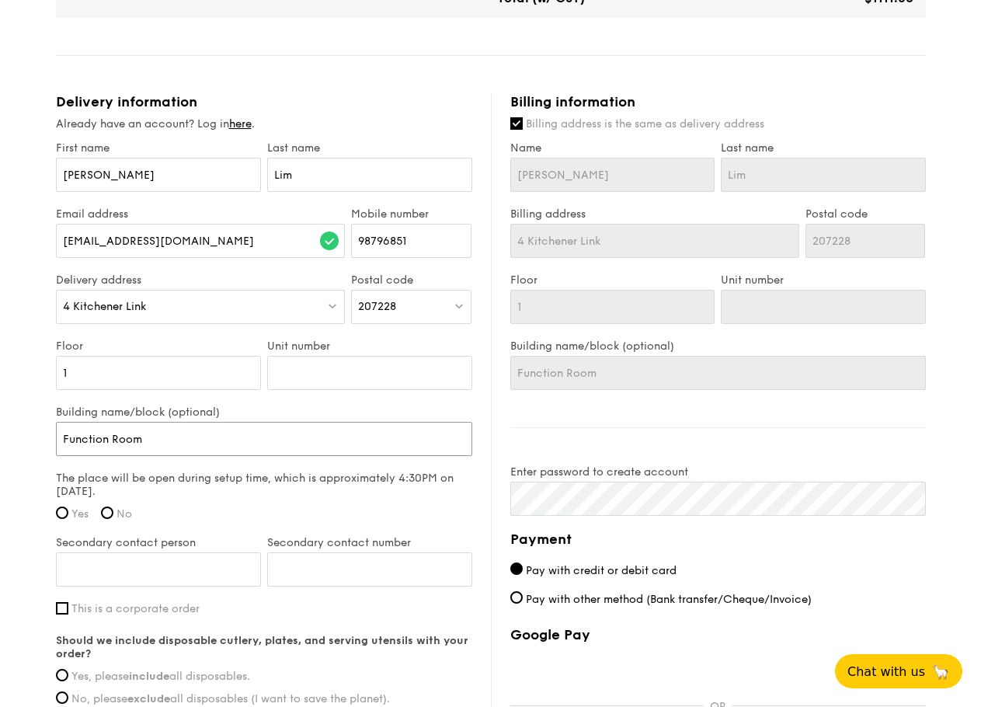
scroll to position [932, 0]
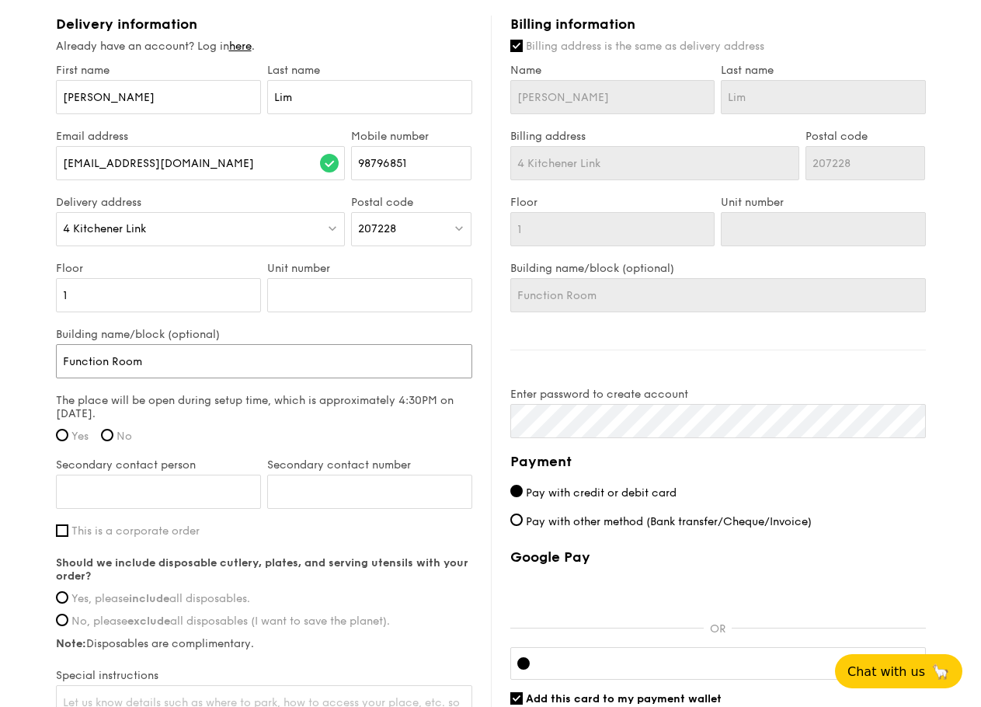
type input "Function Room"
click at [77, 443] on span "Yes" at bounding box center [79, 436] width 17 height 13
click at [68, 441] on input "Yes" at bounding box center [62, 435] width 12 height 12
radio input "true"
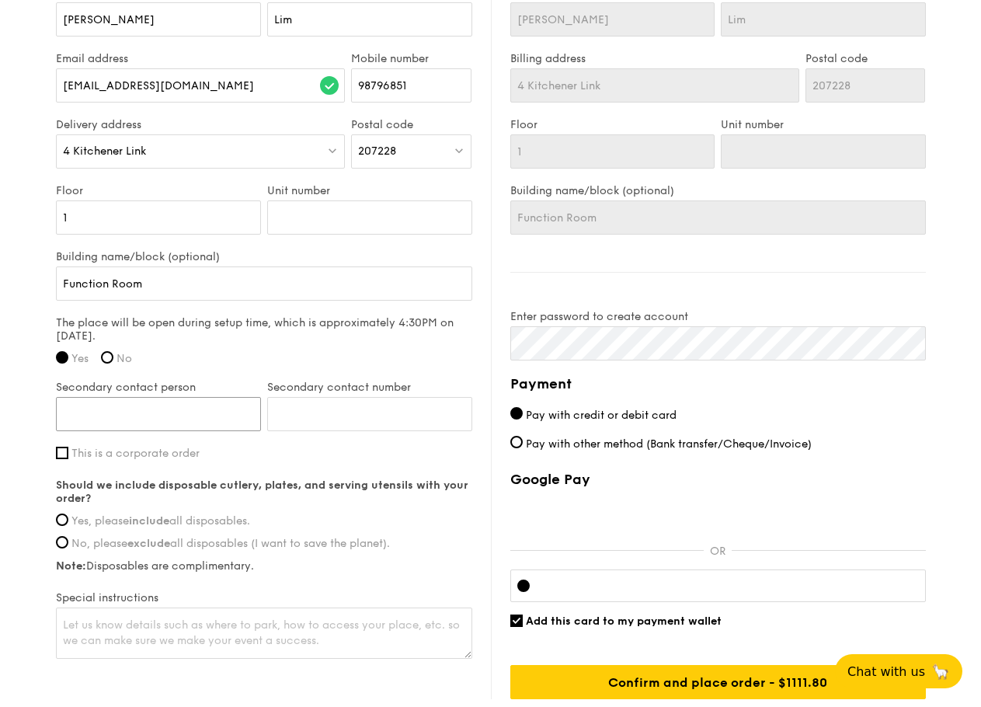
click at [138, 425] on input "Secondary contact person" at bounding box center [158, 414] width 205 height 34
type input "8"
type input "W"
type input "Yeo Wee Kiat"
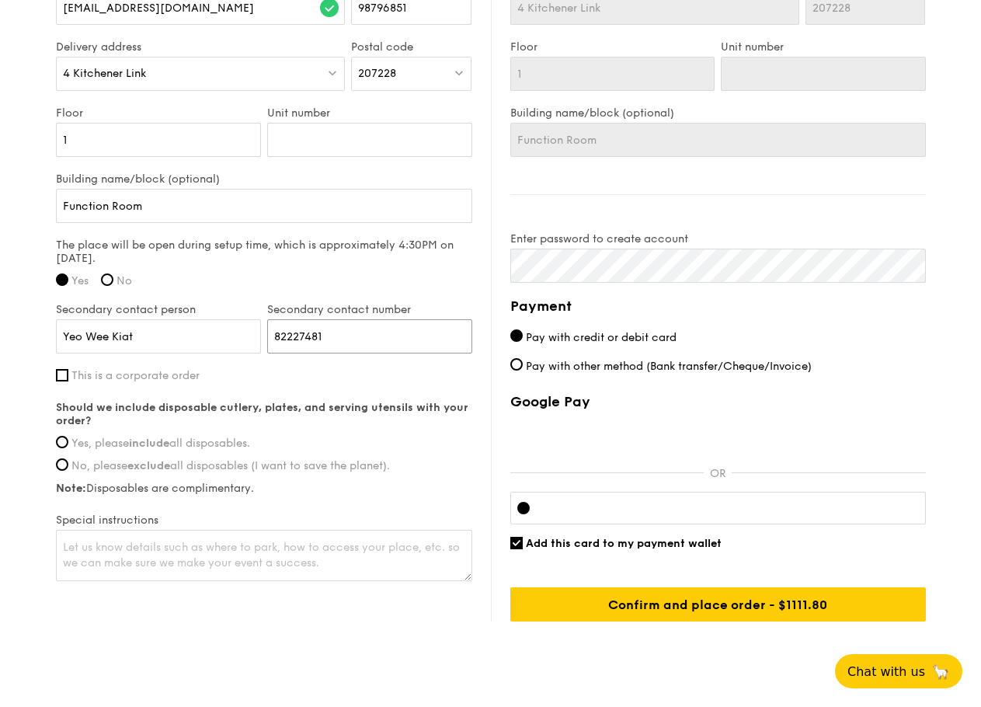
type input "82227481"
click at [233, 450] on span "Yes, please include all disposables." at bounding box center [160, 443] width 179 height 13
click at [68, 448] on input "Yes, please include all disposables." at bounding box center [62, 442] width 12 height 12
radio input "true"
click at [284, 565] on textarea at bounding box center [264, 555] width 416 height 51
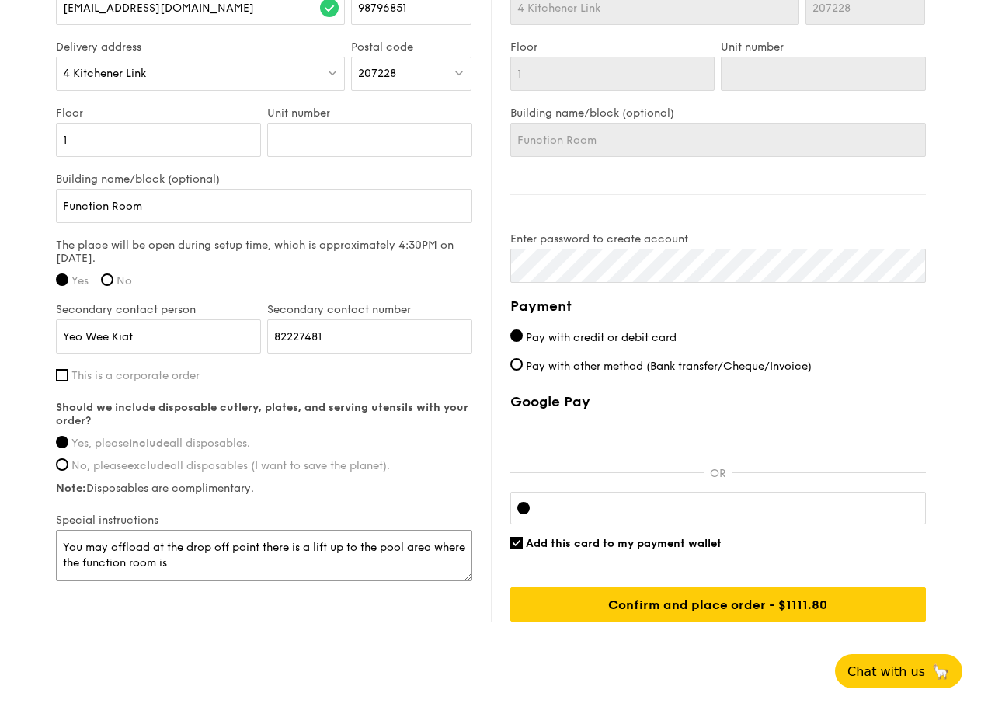
type textarea "You may offload at the drop off point there is a lift up to the pool area where…"
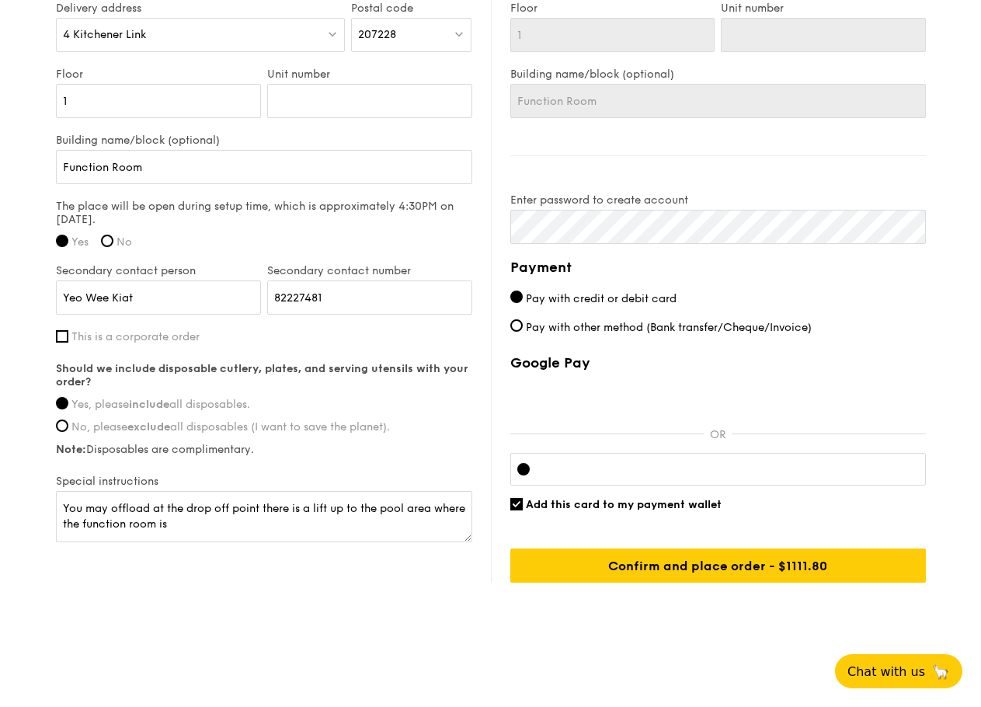
click at [663, 507] on span "Add this card to my payment wallet" at bounding box center [624, 504] width 196 height 13
click at [523, 507] on input "Add this card to my payment wallet" at bounding box center [516, 504] width 12 height 12
checkbox input "false"
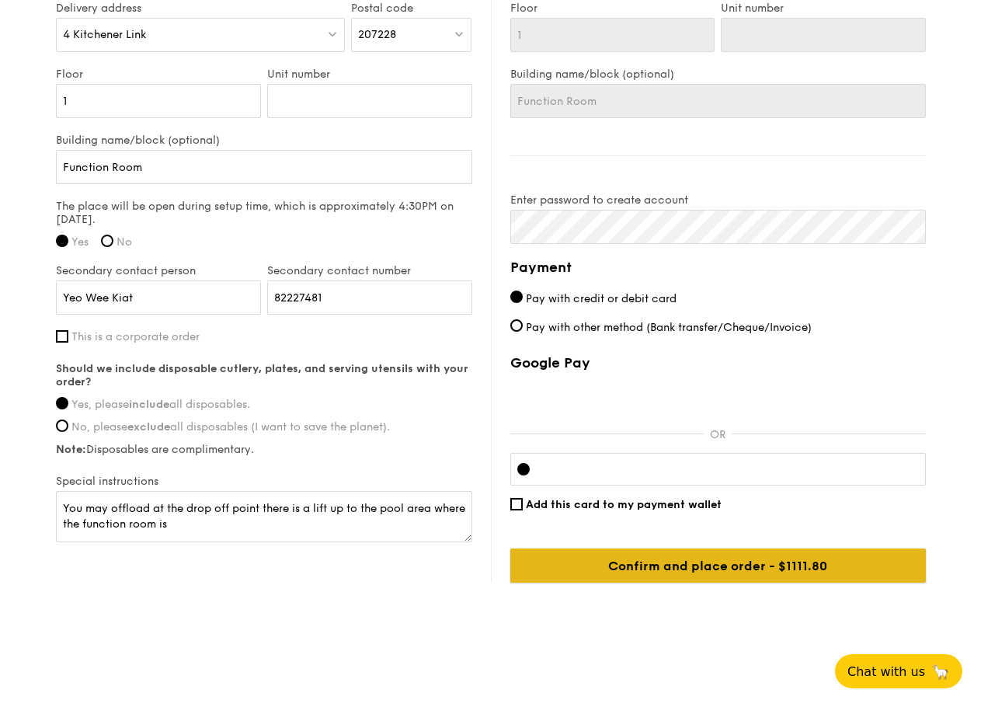
click at [768, 573] on input "Confirm and place order - $1111.80" at bounding box center [718, 566] width 416 height 34
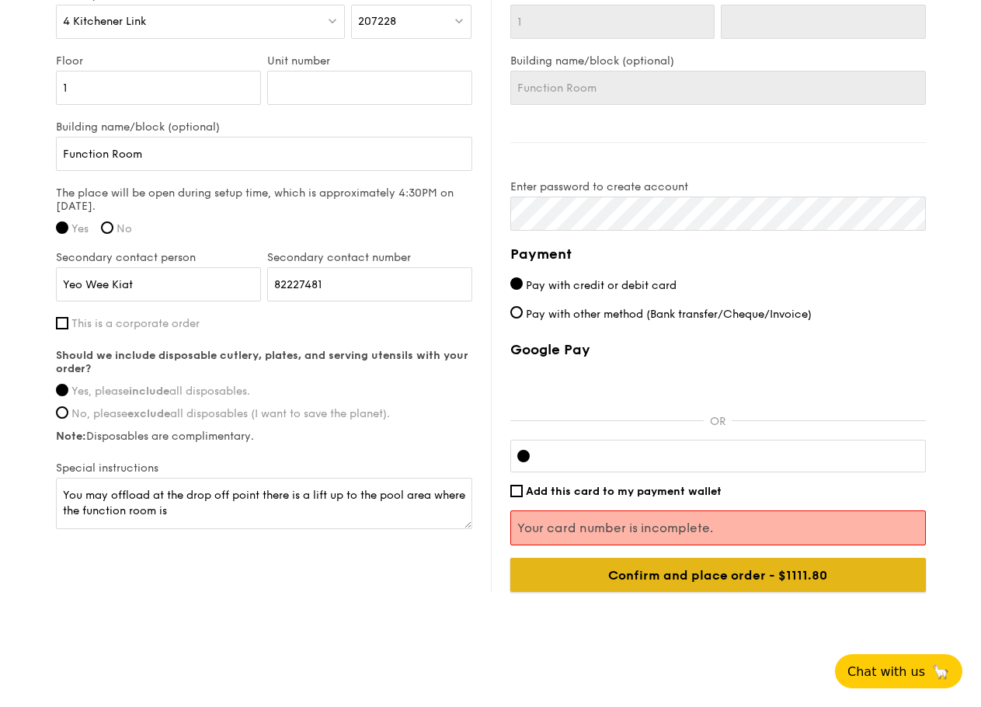
click at [799, 588] on input "Confirm and place order - $1111.80" at bounding box center [718, 575] width 416 height 34
click at [730, 590] on input "Confirm and place order - $1111.80" at bounding box center [718, 575] width 416 height 34
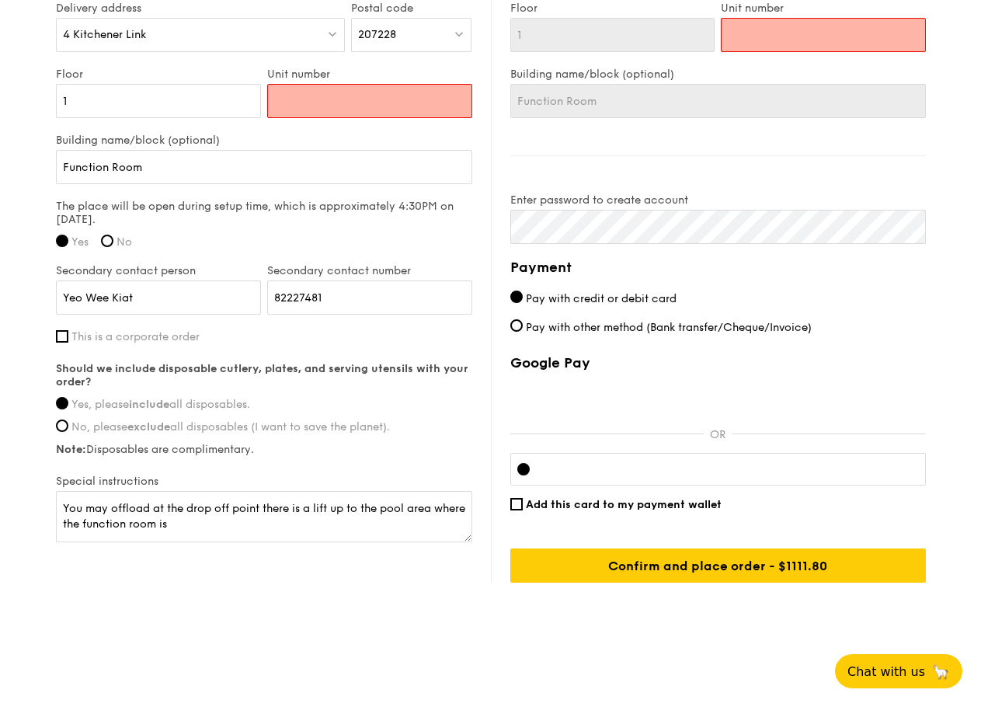
click at [298, 92] on input "Unit number" at bounding box center [369, 101] width 205 height 34
type input "-"
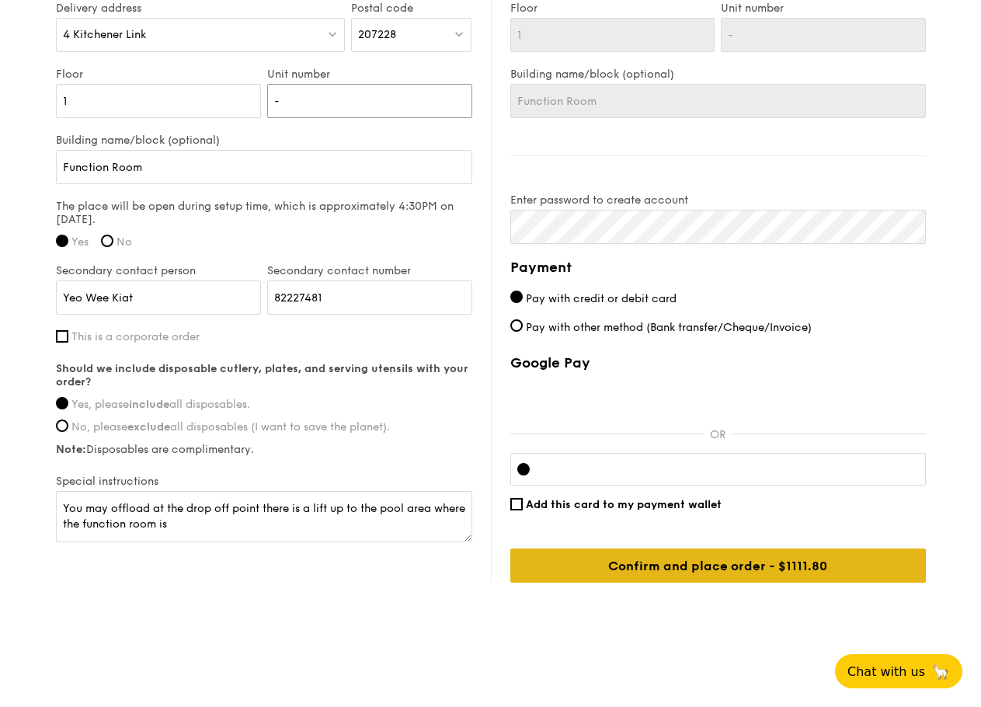
type input "-"
click at [834, 569] on input "Confirm and place order - $1111.80" at bounding box center [718, 566] width 416 height 34
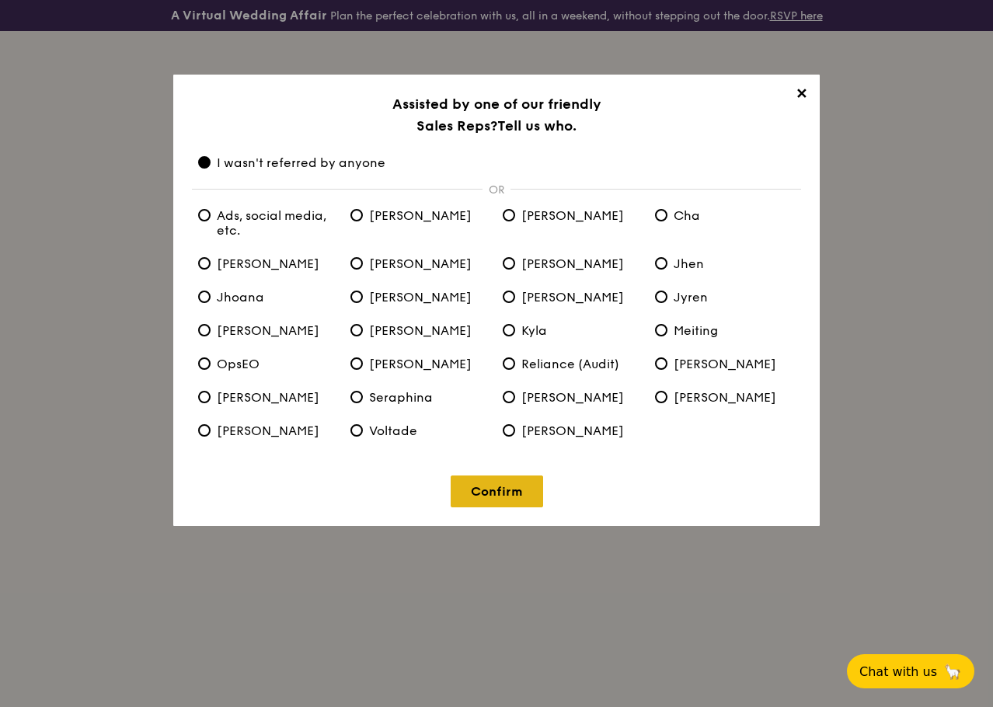
click at [523, 497] on link "Confirm" at bounding box center [497, 491] width 92 height 32
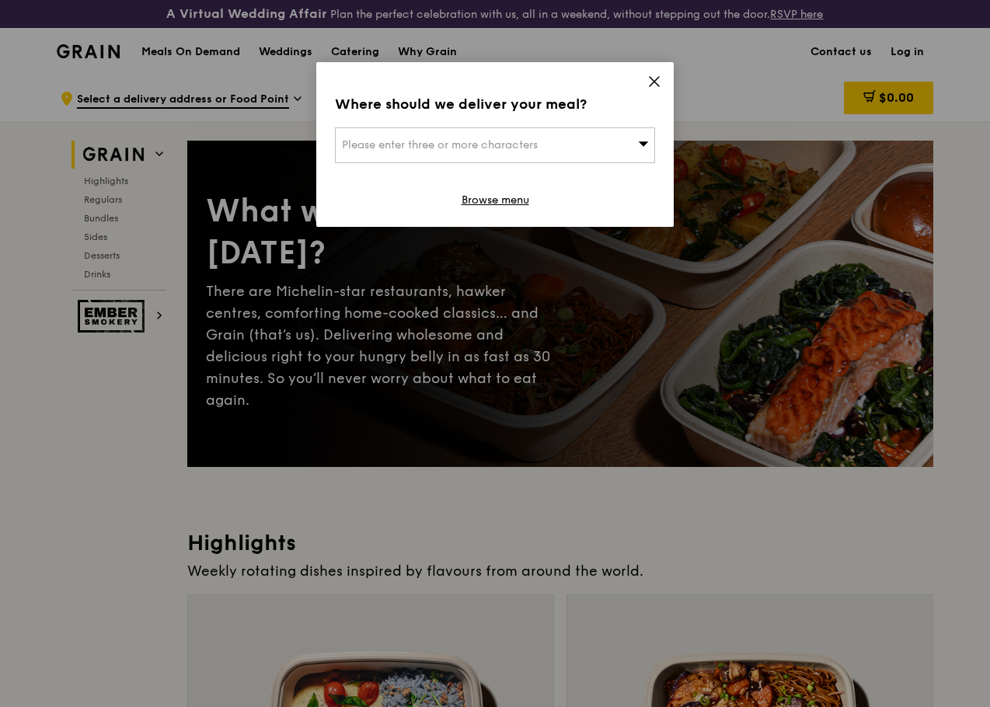
click at [656, 82] on icon at bounding box center [654, 82] width 14 height 14
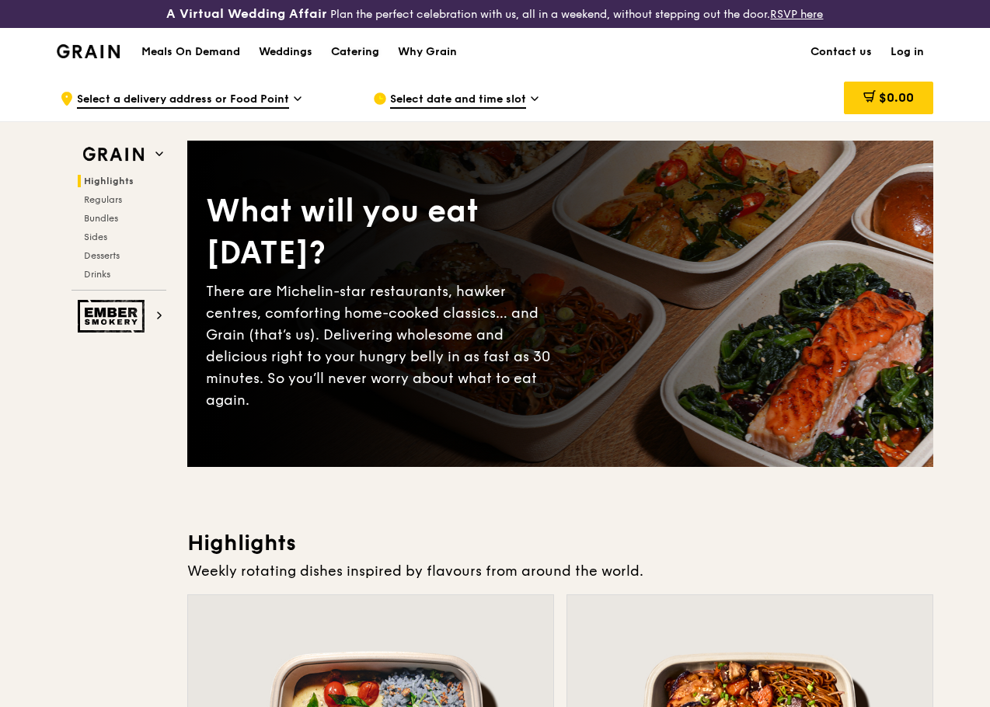
click at [364, 61] on div "Catering" at bounding box center [355, 52] width 48 height 47
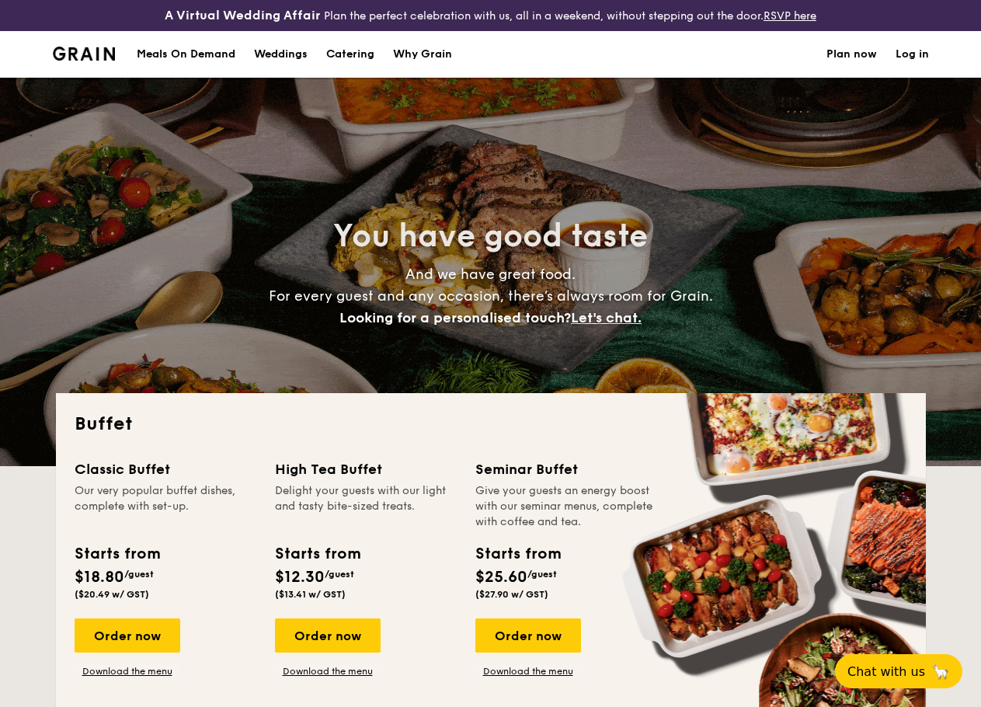
select select
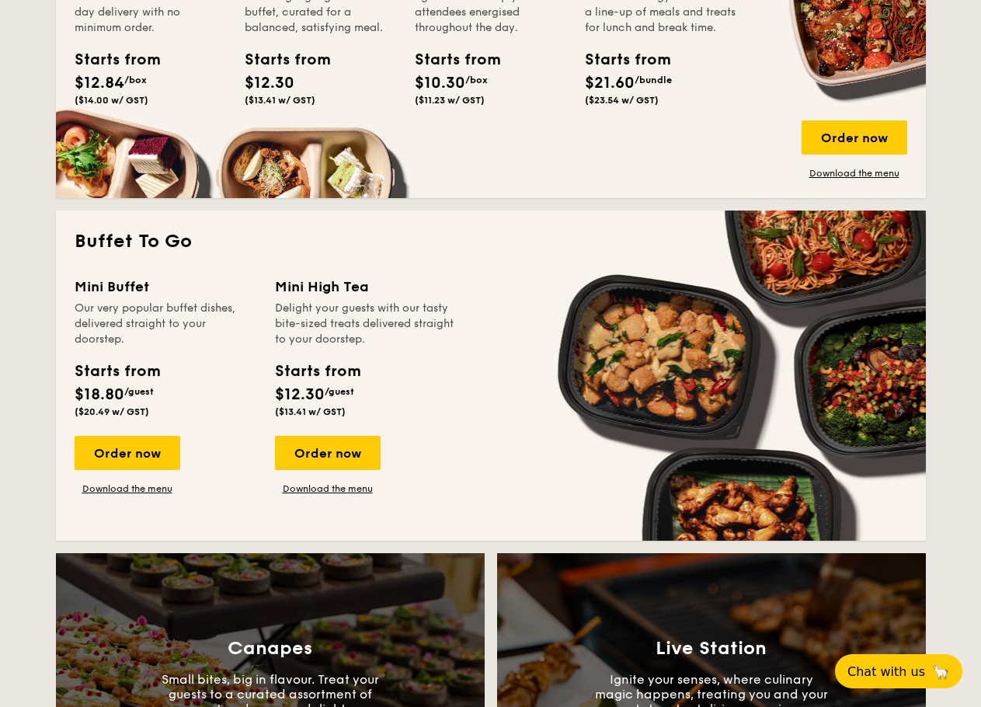
scroll to position [946, 0]
